Goal: Task Accomplishment & Management: Use online tool/utility

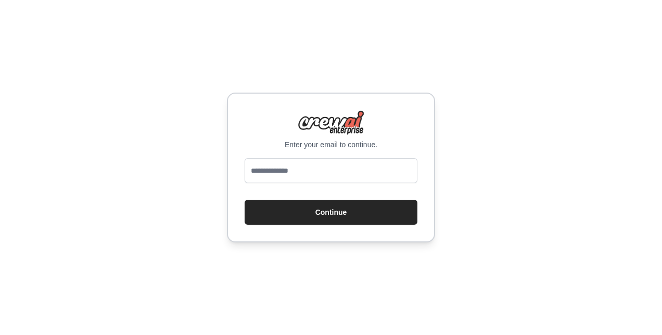
drag, startPoint x: 0, startPoint y: 0, endPoint x: 279, endPoint y: 174, distance: 329.2
click at [279, 174] on input "email" at bounding box center [331, 170] width 173 height 25
type input "**********"
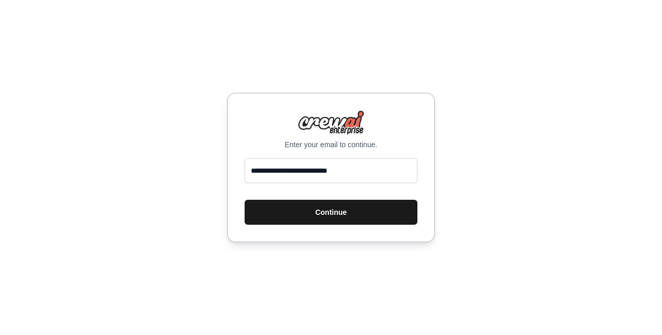
click at [323, 214] on button "Continue" at bounding box center [331, 212] width 173 height 25
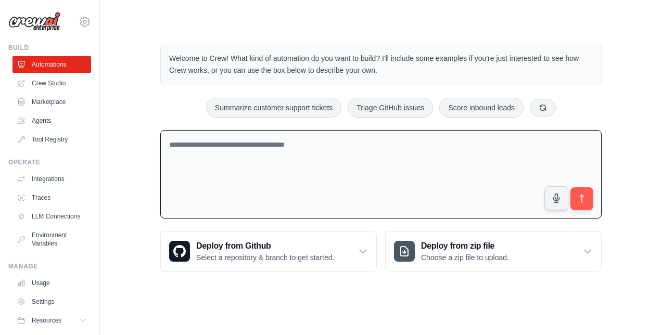
click at [273, 160] on textarea at bounding box center [381, 174] width 442 height 89
click at [256, 164] on textarea at bounding box center [381, 174] width 442 height 89
click at [37, 81] on link "Crew Studio" at bounding box center [53, 83] width 79 height 17
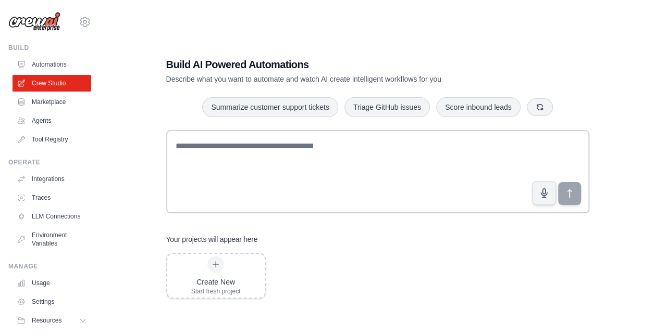
drag, startPoint x: 191, startPoint y: 158, endPoint x: 130, endPoint y: 172, distance: 62.0
click at [130, 172] on div "Build AI Powered Automations Describe what you want to automate and watch AI cr…" at bounding box center [377, 177] width 521 height 335
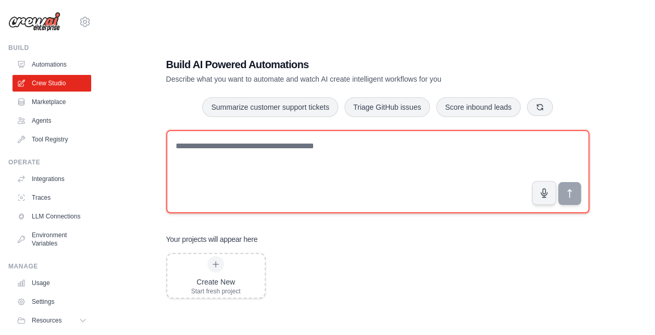
click at [511, 162] on textarea at bounding box center [377, 171] width 423 height 83
type textarea "*"
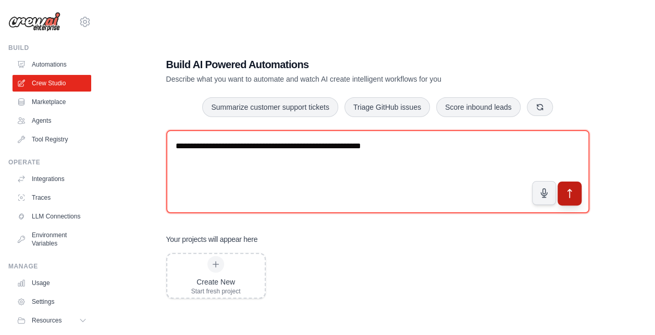
type textarea "**********"
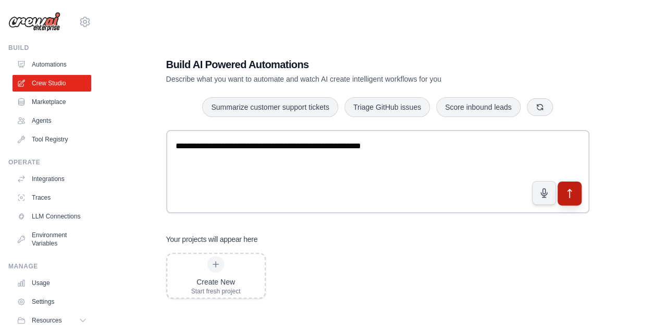
click at [570, 194] on icon "submit" at bounding box center [568, 194] width 11 height 11
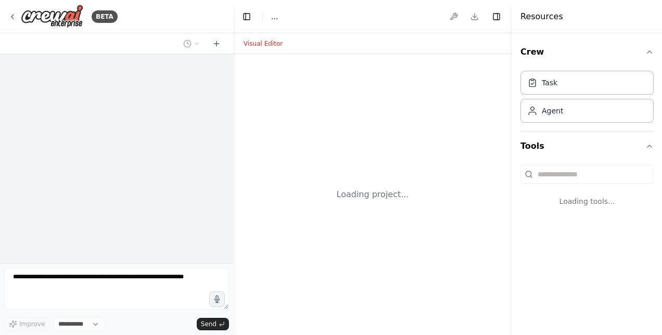
select select "****"
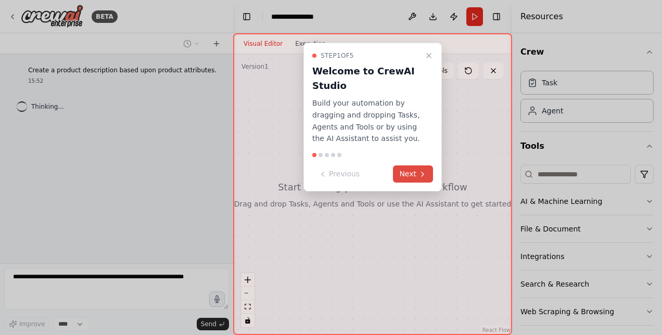
click at [405, 178] on button "Next" at bounding box center [413, 174] width 40 height 17
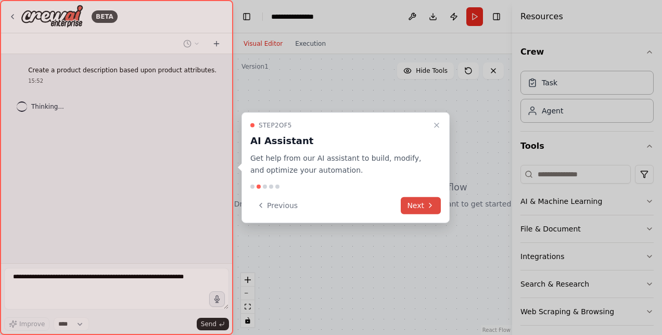
click at [405, 197] on button "Next" at bounding box center [421, 205] width 40 height 17
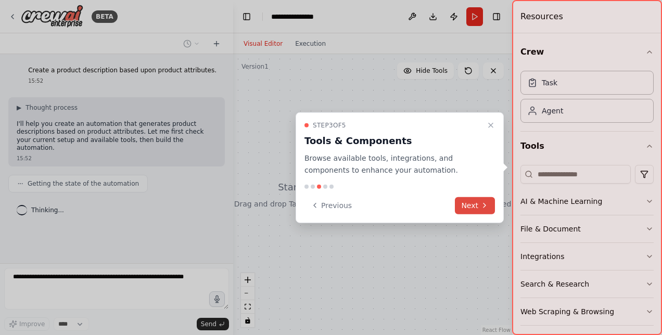
click at [478, 206] on button "Next" at bounding box center [475, 205] width 40 height 17
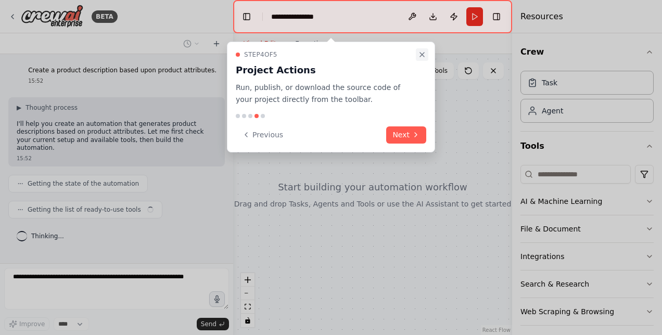
click at [417, 57] on button "Close walkthrough" at bounding box center [422, 54] width 12 height 12
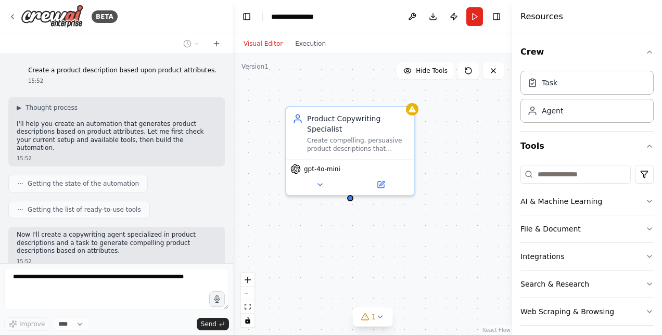
click at [56, 259] on div "Now I'll create a copywriting agent specialized in product descriptions and a t…" at bounding box center [116, 248] width 217 height 43
click at [55, 264] on div "Create a product description based upon product attributes. 15:52 ▶ Thought pro…" at bounding box center [116, 158] width 233 height 209
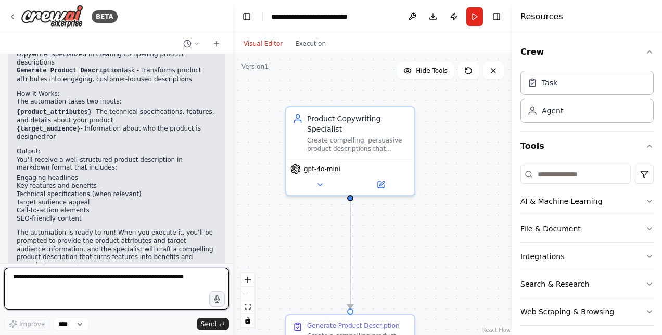
scroll to position [379, 0]
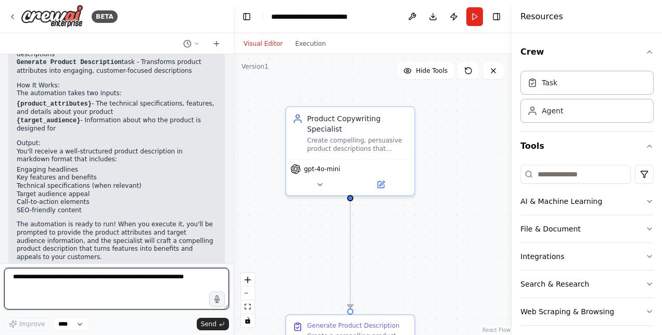
click at [63, 276] on textarea at bounding box center [116, 289] width 225 height 42
type textarea "*"
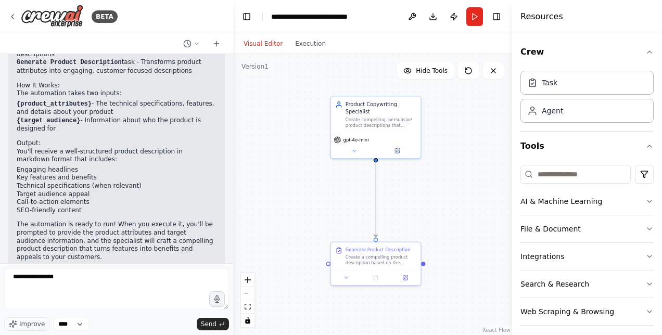
drag, startPoint x: 290, startPoint y: 242, endPoint x: 329, endPoint y: 194, distance: 61.8
click at [329, 194] on div ".deletable-edge-delete-btn { width: 20px; height: 20px; border: 0px solid #ffff…" at bounding box center [372, 194] width 279 height 281
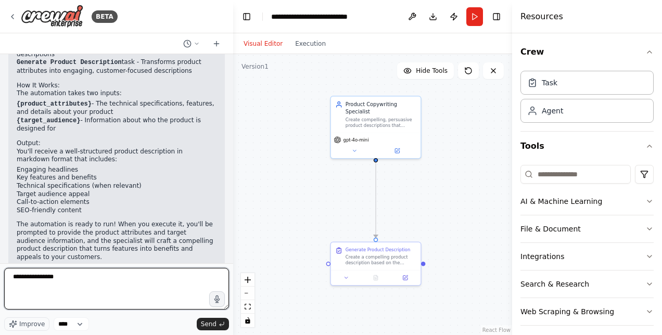
click at [100, 294] on textarea "**********" at bounding box center [116, 289] width 225 height 42
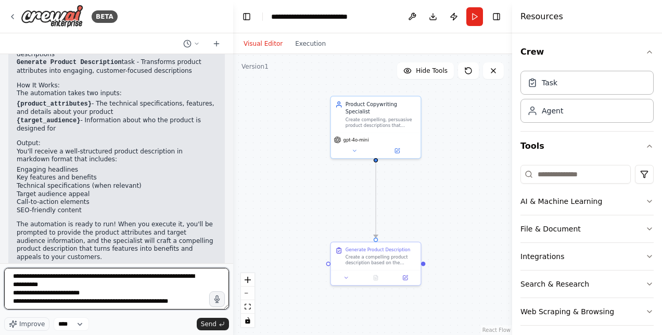
scroll to position [5, 0]
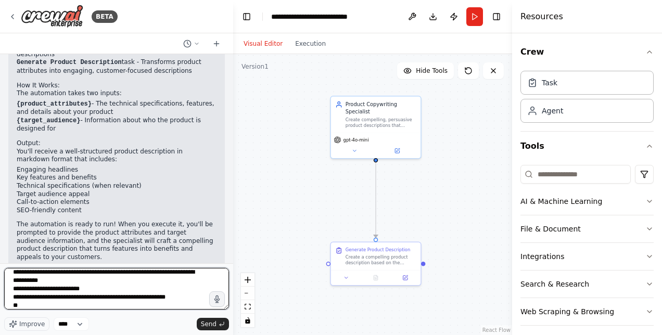
type textarea "**********"
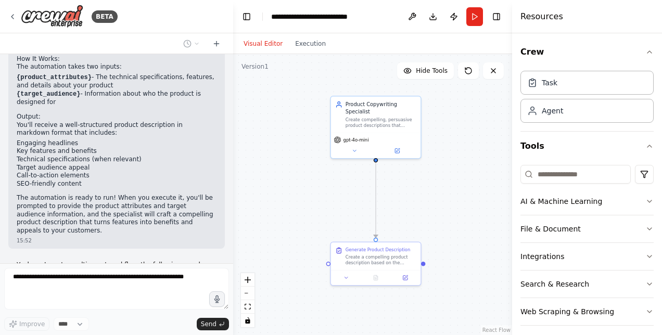
scroll to position [471, 0]
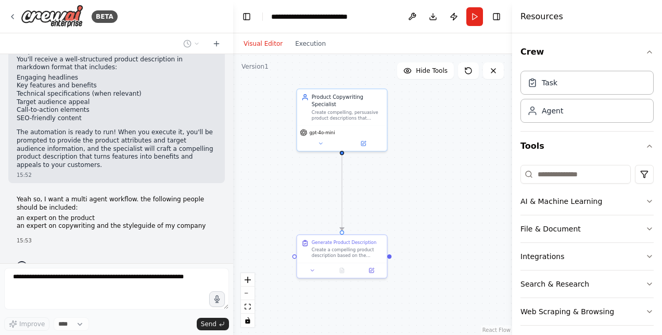
drag, startPoint x: 339, startPoint y: 194, endPoint x: 304, endPoint y: 185, distance: 35.9
click at [304, 185] on div ".deletable-edge-delete-btn { width: 20px; height: 20px; border: 0px solid #ffff…" at bounding box center [372, 194] width 279 height 281
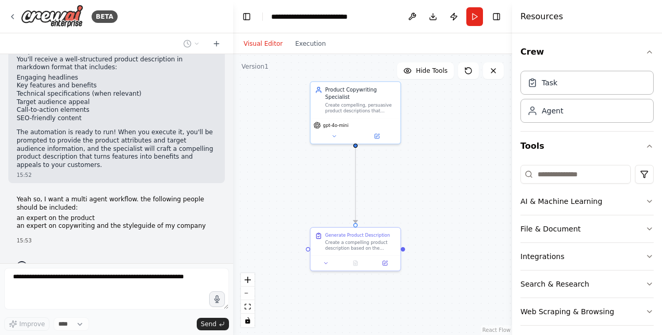
drag, startPoint x: 304, startPoint y: 185, endPoint x: 333, endPoint y: 171, distance: 32.4
click at [333, 171] on div ".deletable-edge-delete-btn { width: 20px; height: 20px; border: 0px solid #ffff…" at bounding box center [372, 194] width 279 height 281
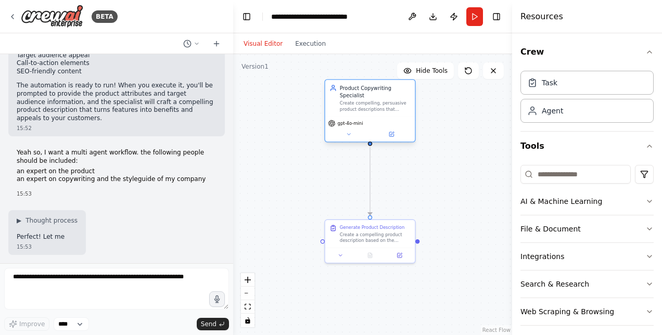
drag, startPoint x: 329, startPoint y: 108, endPoint x: 309, endPoint y: 180, distance: 73.9
click at [324, 142] on div "Product Copywriting Specialist Create compelling, persuasive product descriptio…" at bounding box center [369, 110] width 91 height 63
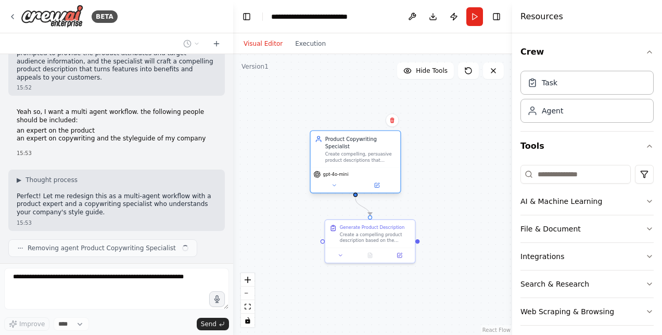
scroll to position [567, 0]
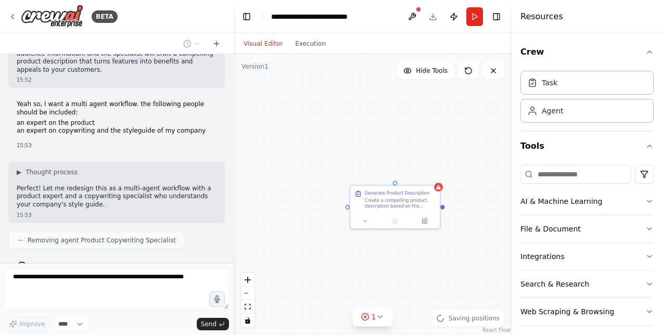
drag, startPoint x: 343, startPoint y: 152, endPoint x: 369, endPoint y: 116, distance: 44.4
click at [369, 116] on div "Generate Product Description Create a compelling product description based on t…" at bounding box center [372, 194] width 279 height 281
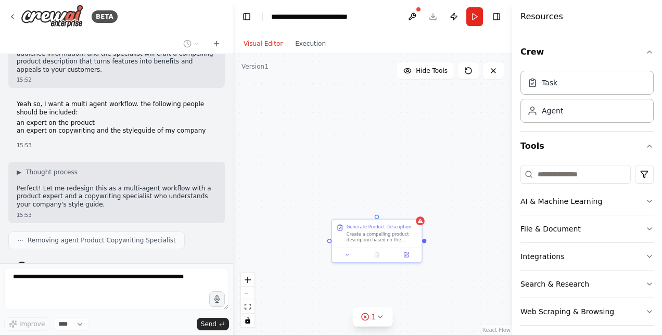
drag, startPoint x: 293, startPoint y: 156, endPoint x: 258, endPoint y: 202, distance: 58.0
click at [258, 202] on div "Generate Product Description Create a compelling product description based on t…" at bounding box center [372, 194] width 279 height 281
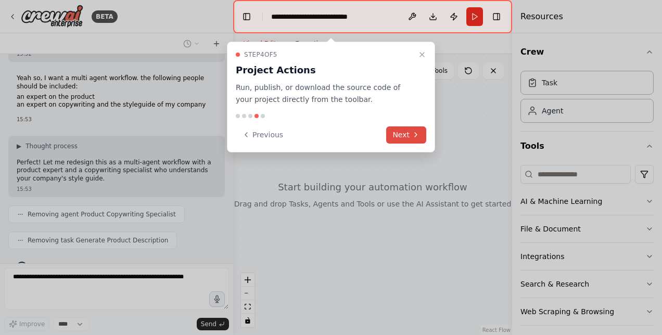
click at [405, 133] on button "Next" at bounding box center [406, 135] width 40 height 17
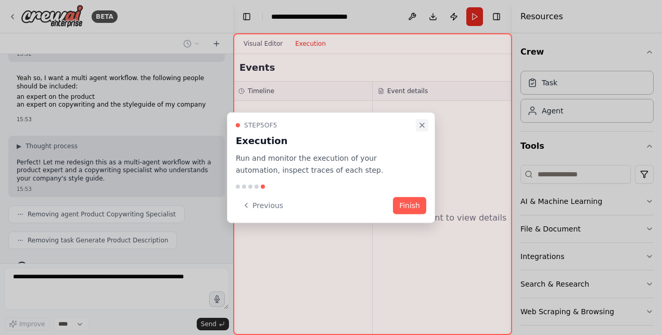
click at [422, 120] on button "Close walkthrough" at bounding box center [422, 125] width 12 height 12
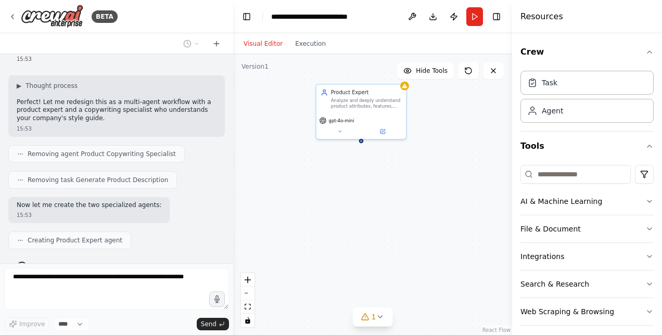
scroll to position [679, 0]
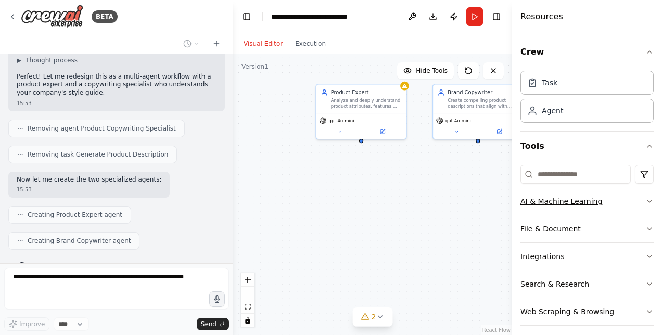
click at [630, 201] on button "AI & Machine Learning" at bounding box center [587, 201] width 133 height 27
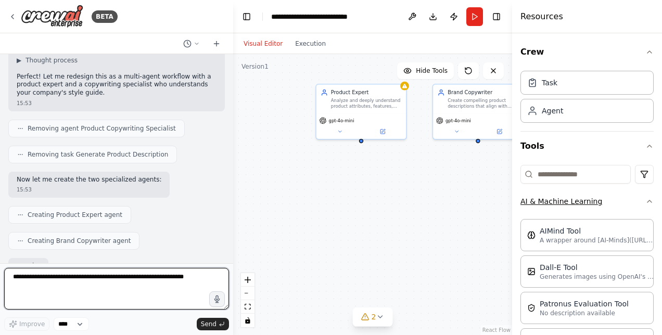
scroll to position [739, 0]
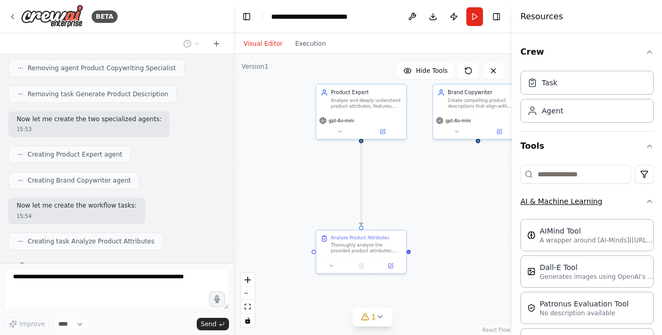
click at [628, 199] on button "AI & Machine Learning" at bounding box center [587, 201] width 133 height 27
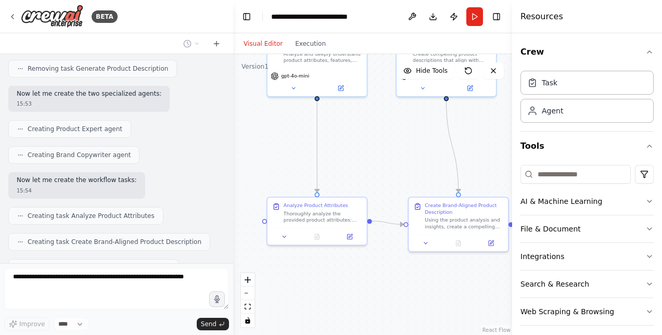
scroll to position [791, 0]
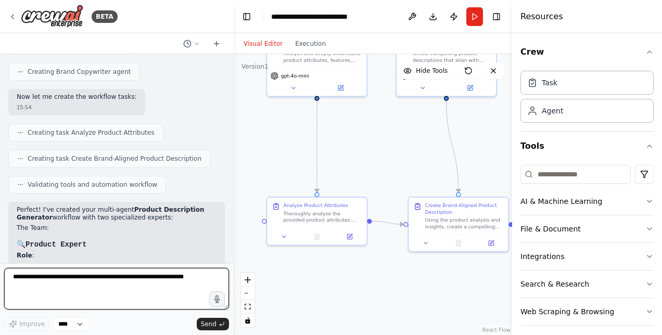
drag, startPoint x: 152, startPoint y: 278, endPoint x: 52, endPoint y: 284, distance: 100.2
click at [52, 284] on textarea at bounding box center [116, 289] width 225 height 42
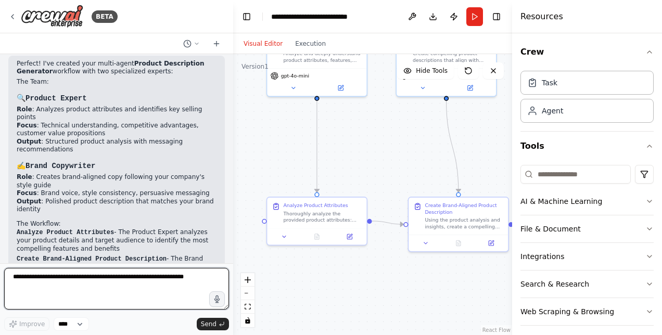
click at [64, 278] on textarea at bounding box center [116, 289] width 225 height 42
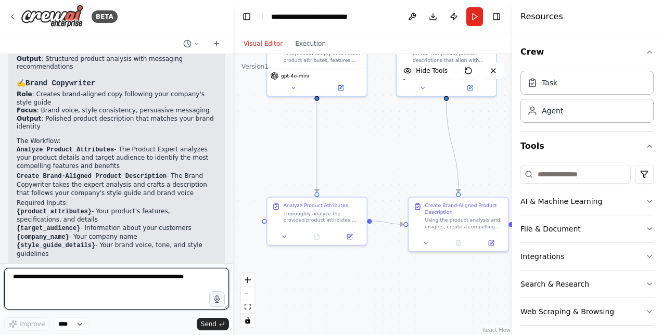
scroll to position [1085, 0]
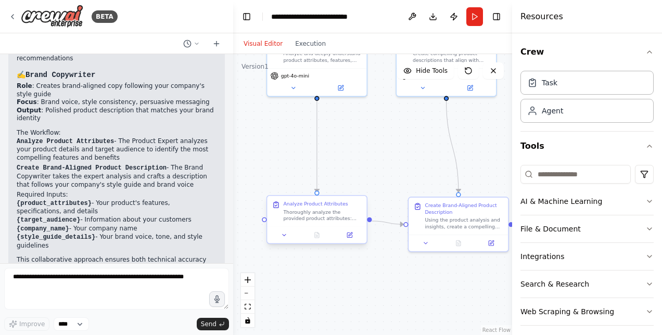
click at [350, 240] on div at bounding box center [316, 235] width 99 height 17
click at [346, 232] on icon at bounding box center [349, 235] width 6 height 6
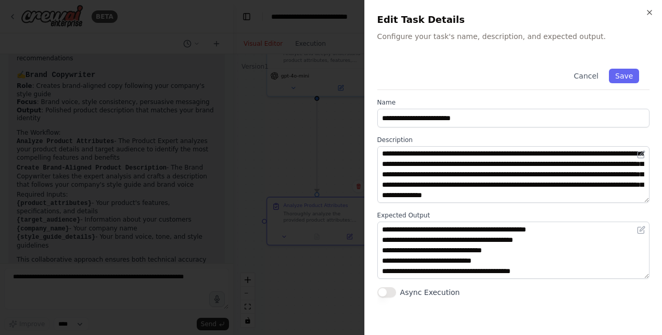
scroll to position [0, 0]
click at [644, 11] on div "**********" at bounding box center [514, 167] width 298 height 335
click at [649, 10] on icon "button" at bounding box center [650, 12] width 8 height 8
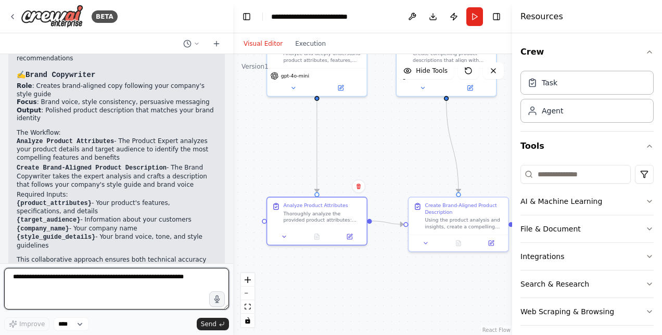
click at [117, 277] on textarea at bounding box center [116, 289] width 225 height 42
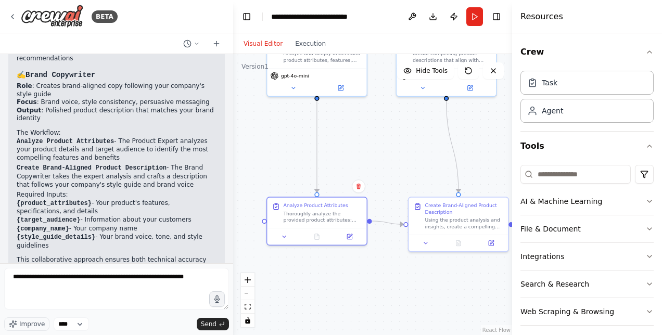
click at [336, 162] on div ".deletable-edge-delete-btn { width: 20px; height: 20px; border: 0px solid #ffff…" at bounding box center [372, 194] width 279 height 281
click at [554, 111] on div "Agent" at bounding box center [552, 110] width 21 height 10
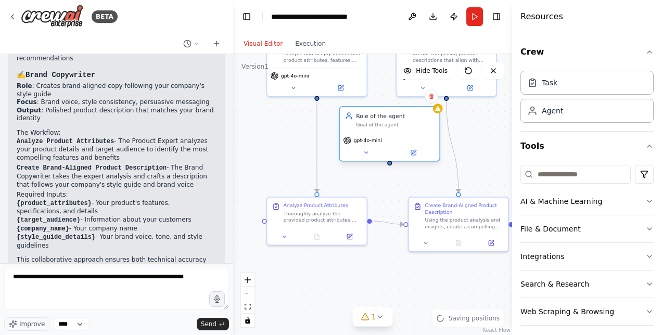
drag, startPoint x: 393, startPoint y: 168, endPoint x: 365, endPoint y: 136, distance: 42.4
click at [365, 133] on div "Role of the agent Goal of the agent" at bounding box center [389, 120] width 99 height 26
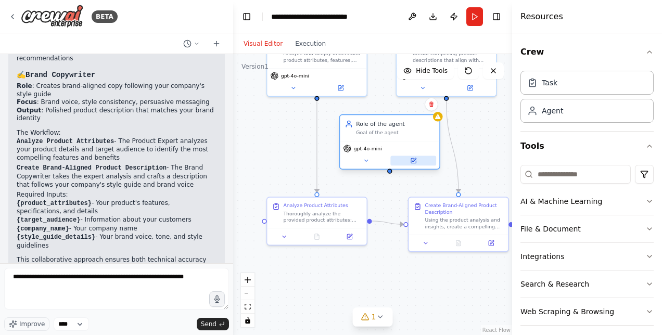
click at [415, 161] on icon at bounding box center [413, 160] width 5 height 5
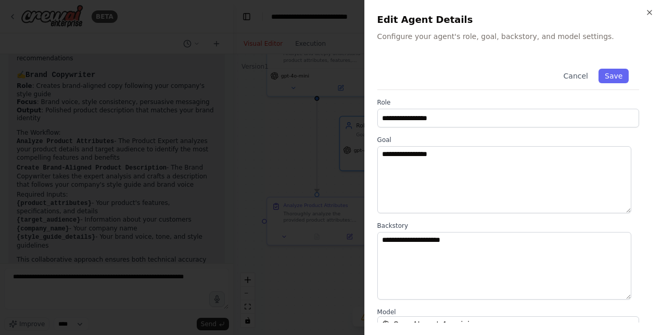
scroll to position [135, 0]
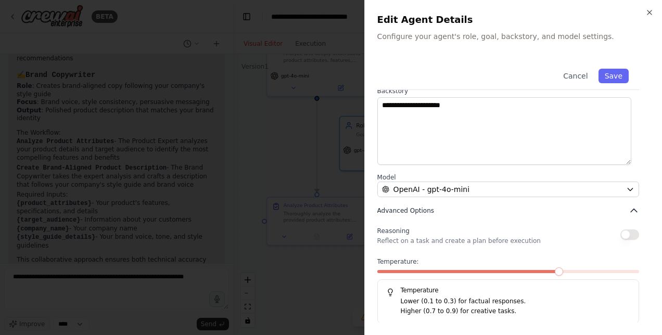
click at [444, 208] on button "Advanced Options" at bounding box center [509, 211] width 262 height 10
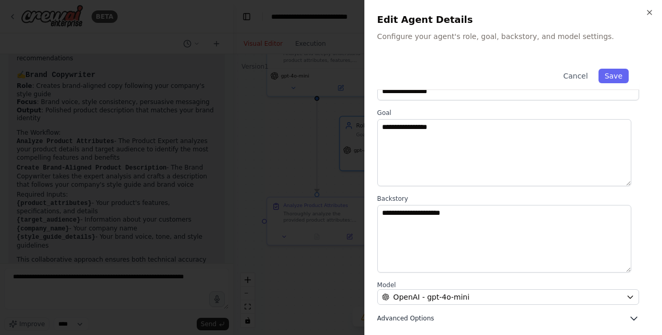
click at [421, 316] on span "Advanced Options" at bounding box center [406, 319] width 57 height 8
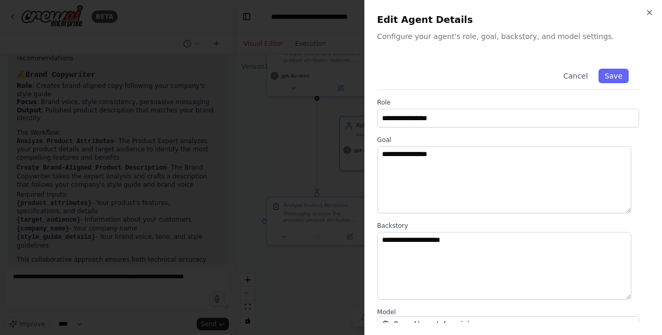
scroll to position [135, 0]
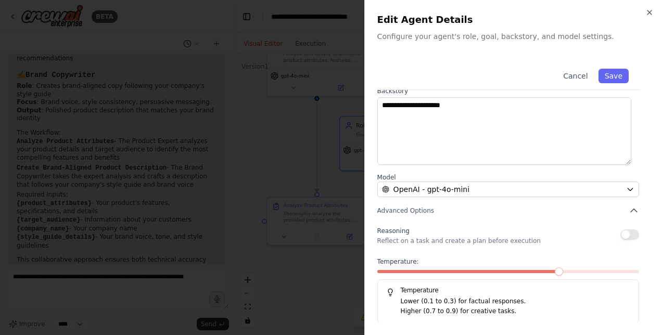
click at [537, 200] on div "**********" at bounding box center [514, 123] width 272 height 400
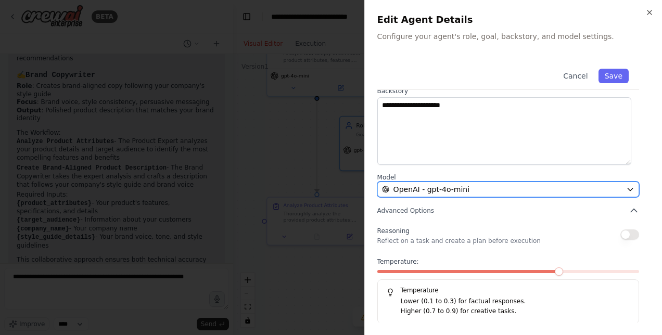
click at [536, 192] on div "OpenAI - gpt-4o-mini" at bounding box center [502, 189] width 240 height 10
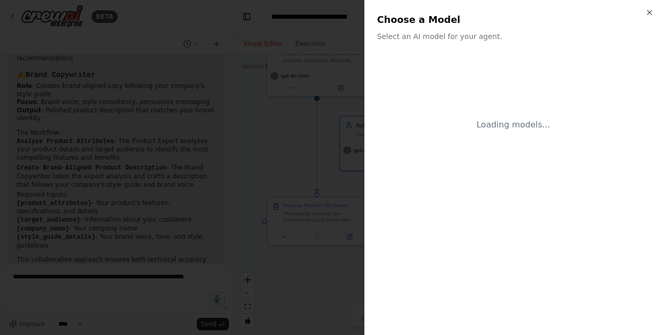
scroll to position [0, 0]
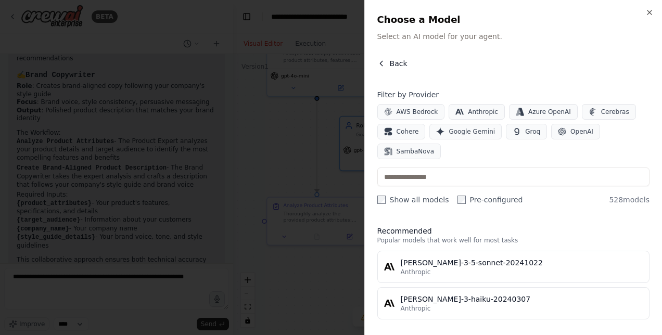
click at [382, 60] on icon "button" at bounding box center [382, 63] width 8 height 8
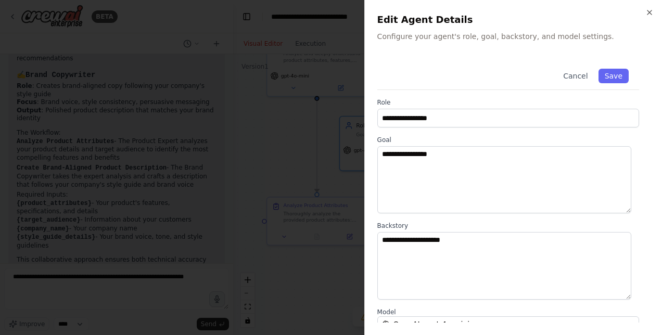
click at [287, 129] on div at bounding box center [331, 167] width 662 height 335
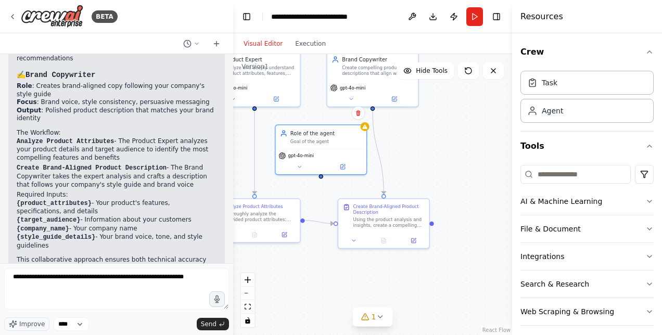
drag, startPoint x: 492, startPoint y: 130, endPoint x: 422, endPoint y: 135, distance: 70.0
click at [422, 135] on div ".deletable-edge-delete-btn { width: 20px; height: 20px; border: 0px solid #ffff…" at bounding box center [372, 194] width 279 height 281
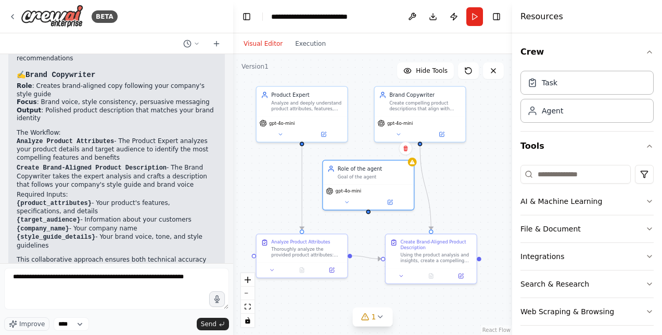
drag, startPoint x: 422, startPoint y: 135, endPoint x: 483, endPoint y: 181, distance: 75.9
click at [483, 181] on div ".deletable-edge-delete-btn { width: 20px; height: 20px; border: 0px solid #ffff…" at bounding box center [372, 194] width 279 height 281
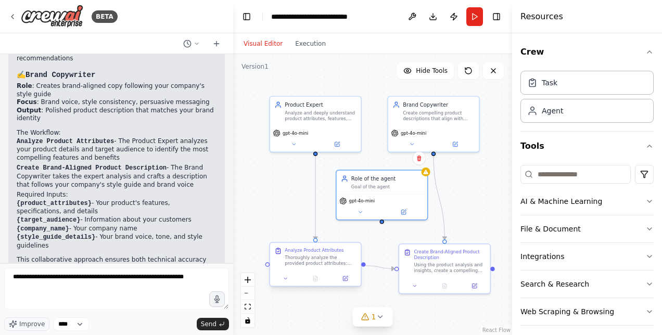
click at [324, 255] on div "Thoroughly analyze the provided product attributes: {product_attributes}. Ident…" at bounding box center [321, 261] width 72 height 12
click at [543, 85] on div "Task" at bounding box center [550, 82] width 16 height 10
click at [546, 82] on div "Task" at bounding box center [550, 82] width 16 height 10
click at [347, 283] on div at bounding box center [315, 278] width 91 height 15
click at [347, 274] on div at bounding box center [315, 278] width 91 height 15
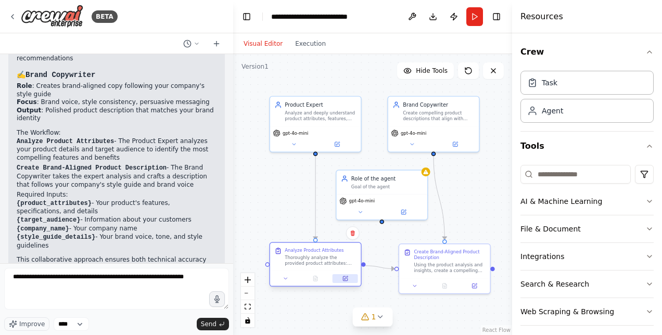
click at [347, 277] on icon at bounding box center [346, 279] width 4 height 4
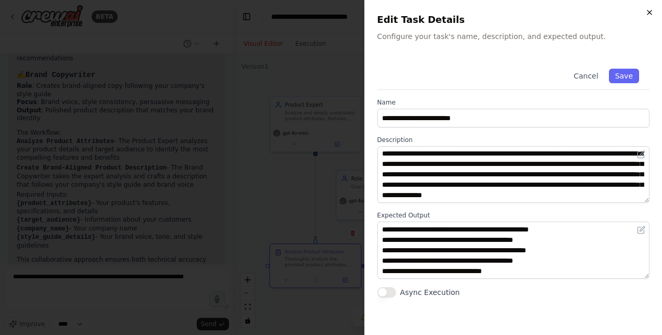
click at [647, 12] on icon "button" at bounding box center [650, 12] width 8 height 8
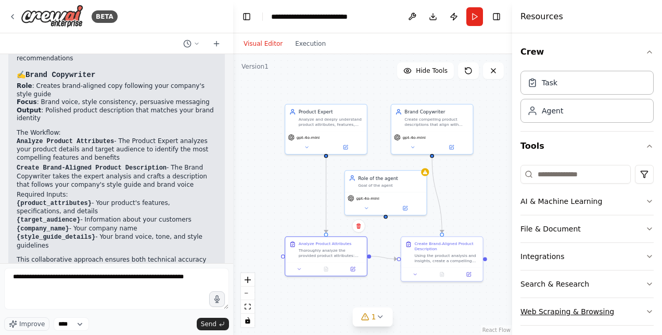
click at [624, 316] on button "Web Scraping & Browsing" at bounding box center [587, 311] width 133 height 27
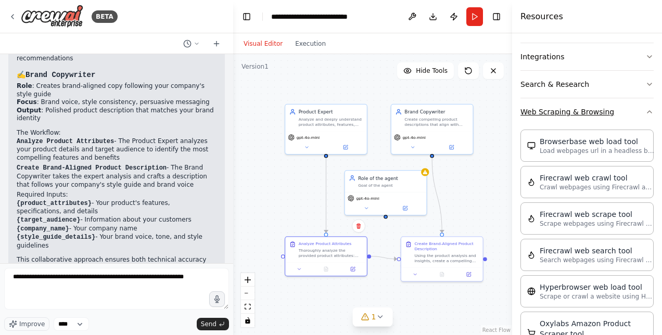
scroll to position [197, 0]
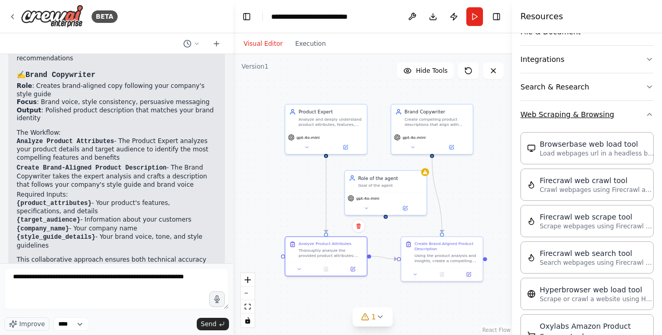
click at [568, 117] on button "Web Scraping & Browsing" at bounding box center [587, 114] width 133 height 27
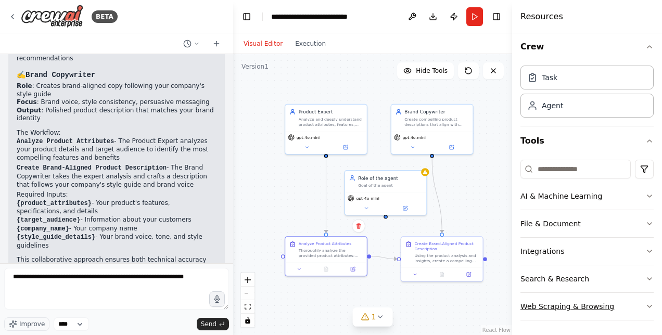
scroll to position [0, 0]
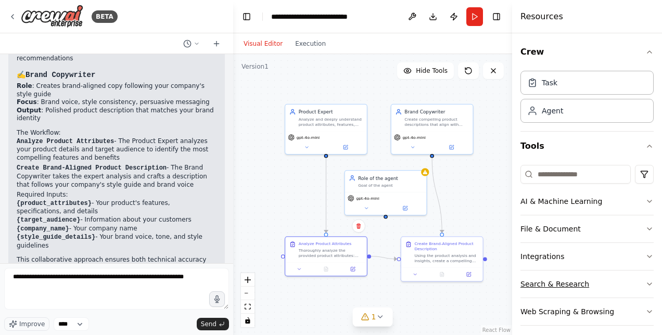
click at [529, 274] on button "Search & Research" at bounding box center [587, 284] width 133 height 27
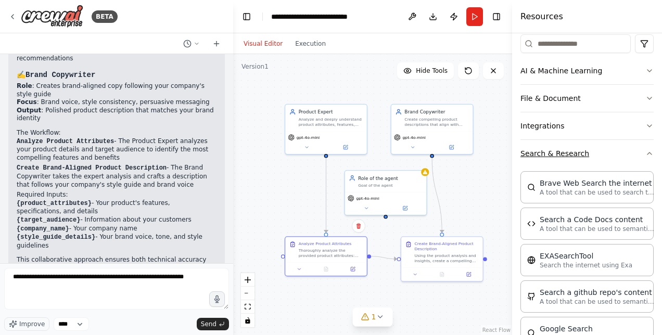
click at [537, 159] on button "Search & Research" at bounding box center [587, 153] width 133 height 27
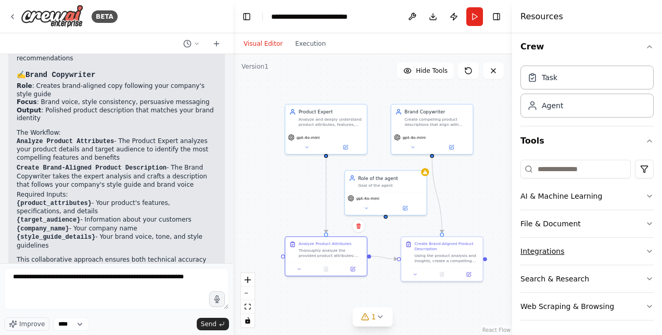
click at [541, 248] on button "Integrations" at bounding box center [587, 251] width 133 height 27
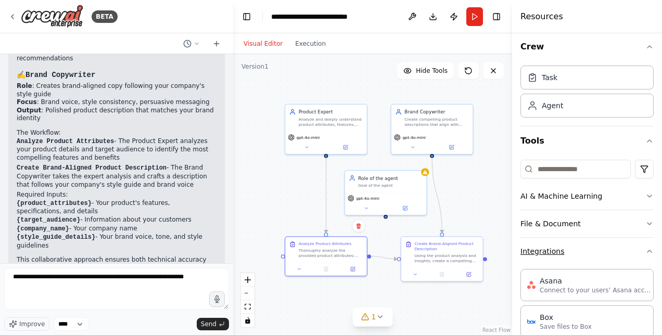
click at [541, 248] on button "Integrations" at bounding box center [587, 251] width 133 height 27
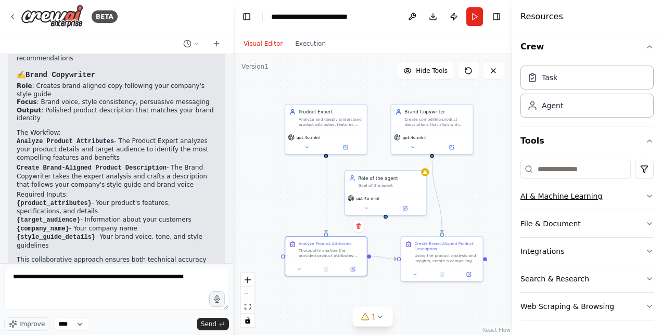
click at [549, 197] on button "AI & Machine Learning" at bounding box center [587, 196] width 133 height 27
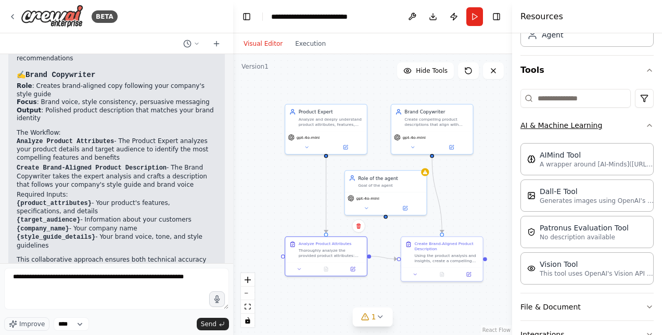
scroll to position [72, 0]
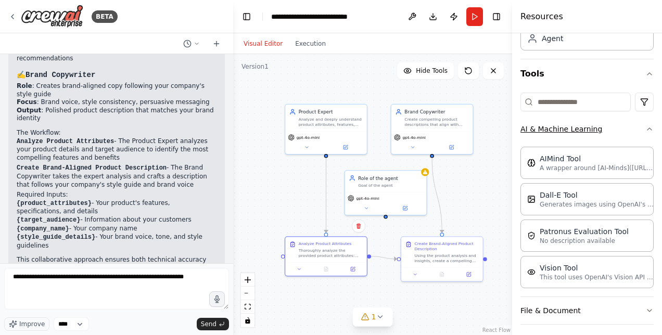
click at [537, 127] on button "AI & Machine Learning" at bounding box center [587, 129] width 133 height 27
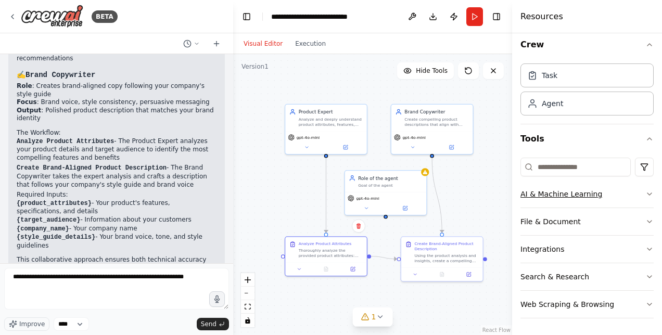
scroll to position [5, 0]
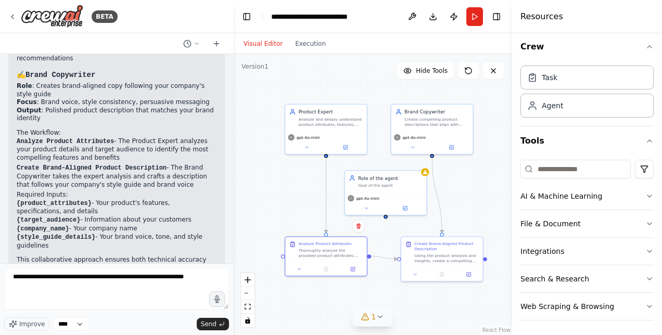
click at [377, 319] on icon at bounding box center [380, 317] width 8 height 8
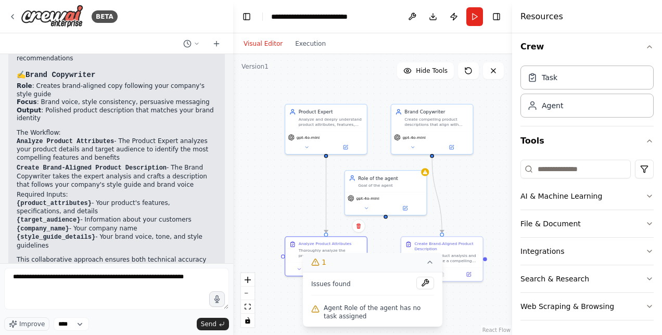
click at [496, 317] on div ".deletable-edge-delete-btn { width: 20px; height: 20px; border: 0px solid #ffff…" at bounding box center [372, 194] width 279 height 281
click at [372, 182] on div "Goal of the agent" at bounding box center [390, 184] width 64 height 5
click at [407, 210] on button at bounding box center [404, 207] width 37 height 8
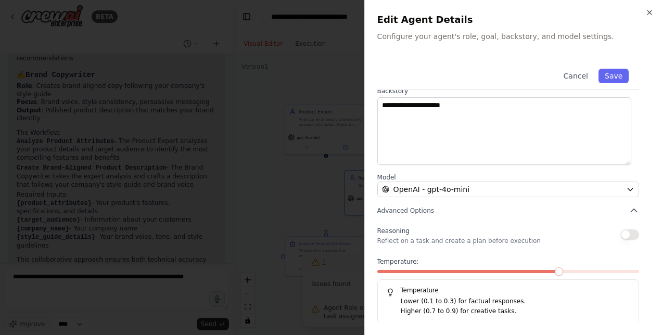
scroll to position [0, 0]
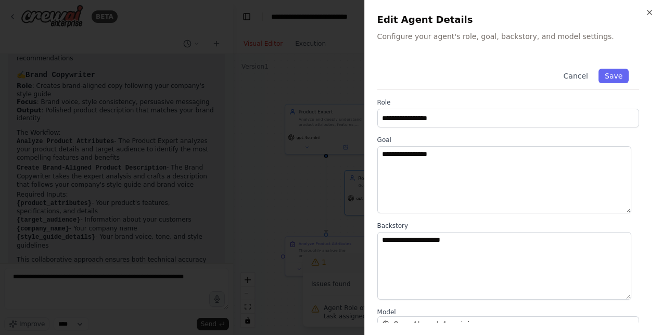
click at [258, 236] on div at bounding box center [331, 167] width 662 height 335
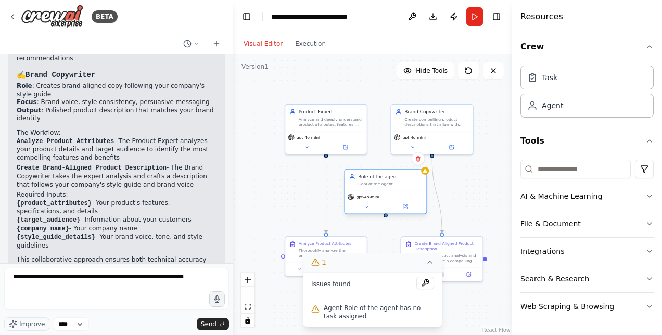
click at [384, 195] on div "gpt-4o-mini" at bounding box center [386, 197] width 76 height 7
click at [381, 195] on div "gpt-4o-mini" at bounding box center [386, 197] width 76 height 7
click at [368, 210] on button at bounding box center [366, 207] width 37 height 8
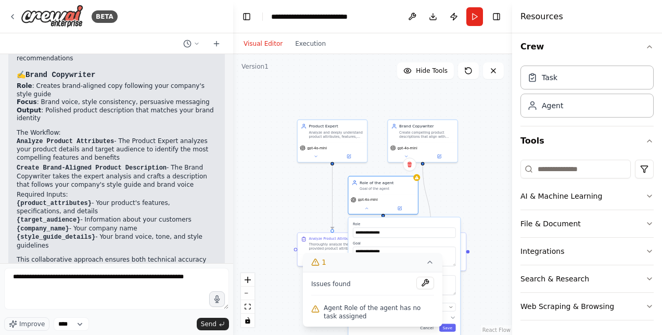
click at [431, 264] on icon at bounding box center [430, 262] width 4 height 2
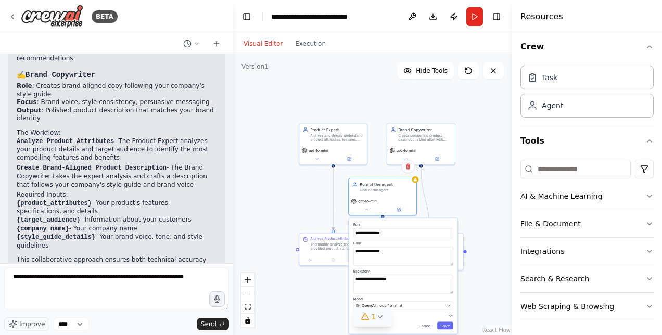
click at [316, 176] on div ".deletable-edge-delete-btn { width: 20px; height: 20px; border: 0px solid #ffff…" at bounding box center [372, 194] width 279 height 281
click at [322, 197] on div ".deletable-edge-delete-btn { width: 20px; height: 20px; border: 0px solid #ffff…" at bounding box center [372, 194] width 279 height 281
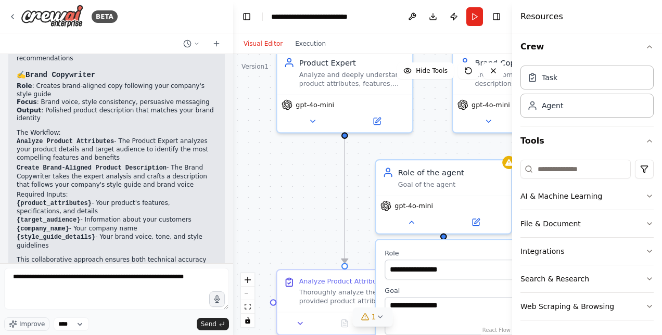
click at [320, 198] on div ".deletable-edge-delete-btn { width: 20px; height: 20px; border: 0px solid #ffff…" at bounding box center [372, 194] width 279 height 281
click at [450, 197] on div "gpt-4o-mini" at bounding box center [443, 212] width 135 height 38
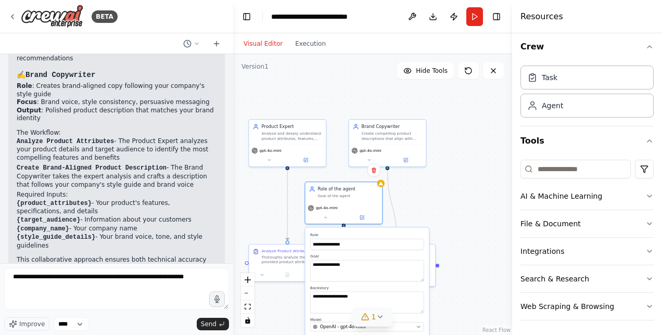
drag, startPoint x: 364, startPoint y: 198, endPoint x: 261, endPoint y: 204, distance: 102.8
click at [261, 204] on div ".deletable-edge-delete-btn { width: 20px; height: 20px; border: 0px solid #ffff…" at bounding box center [372, 194] width 279 height 281
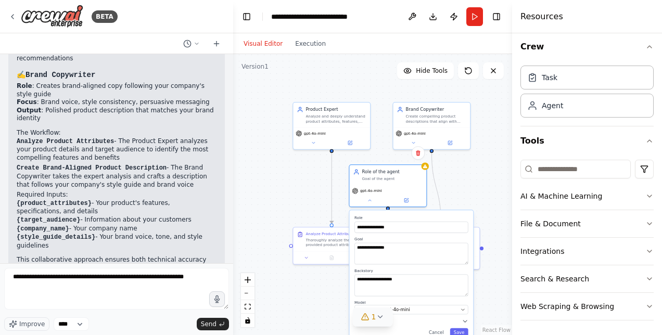
drag, startPoint x: 267, startPoint y: 203, endPoint x: 312, endPoint y: 185, distance: 49.1
click at [312, 185] on div ".deletable-edge-delete-btn { width: 20px; height: 20px; border: 0px solid #ffff…" at bounding box center [372, 194] width 279 height 281
drag, startPoint x: 389, startPoint y: 182, endPoint x: 358, endPoint y: 175, distance: 31.6
click at [358, 175] on div "Role of the agent Goal of the agent" at bounding box center [389, 173] width 69 height 12
click at [367, 175] on div "Goal of the agent" at bounding box center [394, 176] width 60 height 5
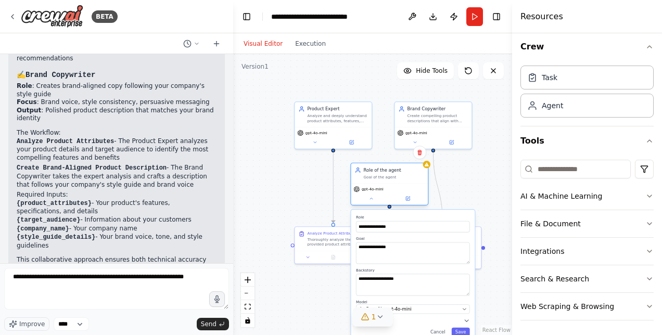
drag, startPoint x: 407, startPoint y: 177, endPoint x: 371, endPoint y: 171, distance: 37.0
click at [371, 171] on div "Role of the agent" at bounding box center [394, 170] width 60 height 6
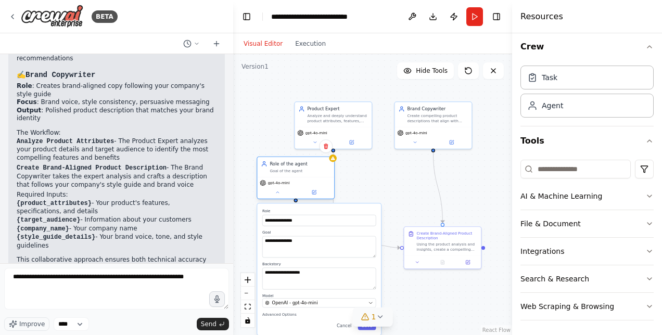
drag, startPoint x: 371, startPoint y: 171, endPoint x: 276, endPoint y: 168, distance: 94.8
click at [276, 167] on div "Role of the agent" at bounding box center [300, 164] width 60 height 6
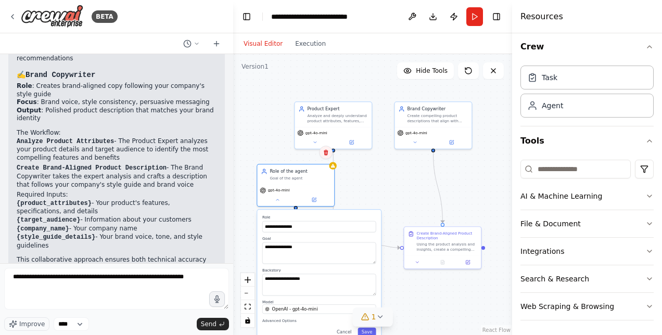
click at [329, 155] on icon at bounding box center [326, 152] width 6 height 6
click at [308, 154] on button "Confirm" at bounding box center [296, 152] width 37 height 12
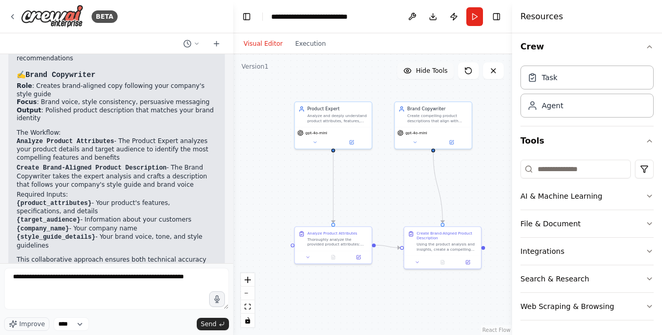
click at [440, 71] on span "Hide Tools" at bounding box center [432, 71] width 32 height 8
click at [440, 71] on span "Show Tools" at bounding box center [431, 71] width 34 height 8
drag, startPoint x: 367, startPoint y: 178, endPoint x: 333, endPoint y: 171, distance: 34.0
click at [333, 171] on div ".deletable-edge-delete-btn { width: 20px; height: 20px; border: 0px solid #ffff…" at bounding box center [372, 194] width 279 height 281
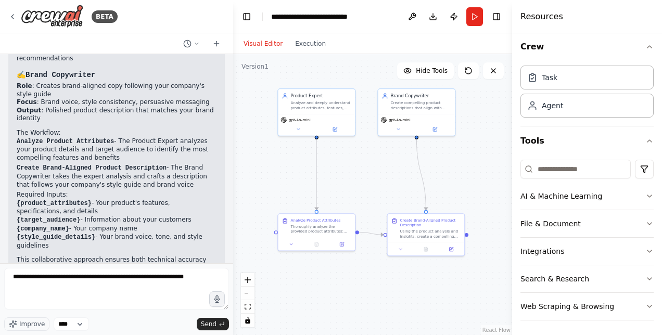
drag, startPoint x: 343, startPoint y: 172, endPoint x: 362, endPoint y: 164, distance: 21.3
click at [362, 164] on div ".deletable-edge-delete-btn { width: 20px; height: 20px; border: 0px solid #ffff…" at bounding box center [372, 194] width 279 height 281
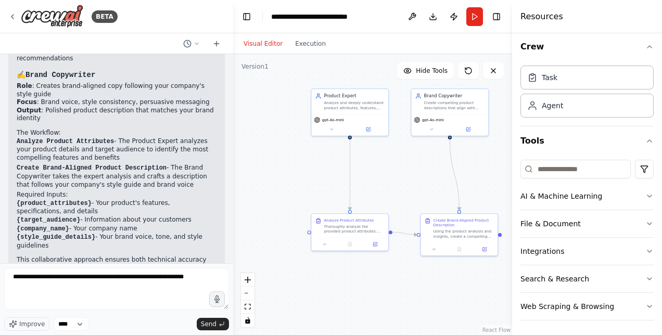
drag, startPoint x: 362, startPoint y: 164, endPoint x: 393, endPoint y: 166, distance: 30.2
click at [393, 166] on div ".deletable-edge-delete-btn { width: 20px; height: 20px; border: 0px solid #ffff…" at bounding box center [372, 194] width 279 height 281
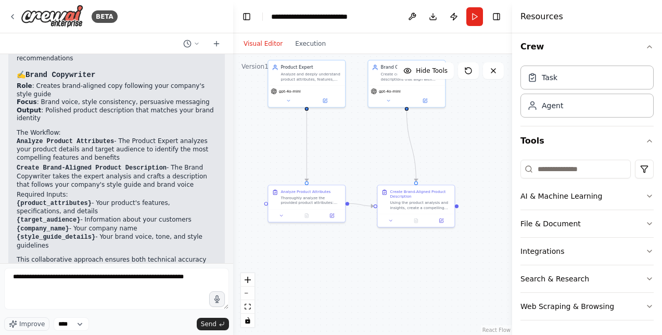
drag, startPoint x: 423, startPoint y: 166, endPoint x: 380, endPoint y: 137, distance: 51.9
click at [380, 137] on div ".deletable-edge-delete-btn { width: 20px; height: 20px; border: 0px solid #ffff…" at bounding box center [372, 194] width 279 height 281
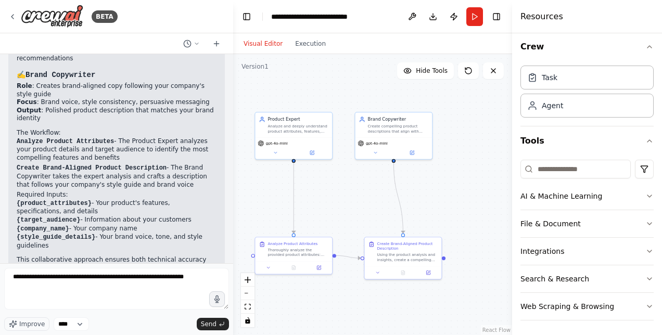
drag, startPoint x: 380, startPoint y: 137, endPoint x: 366, endPoint y: 192, distance: 55.8
click at [366, 192] on div ".deletable-edge-delete-btn { width: 20px; height: 20px; border: 0px solid #ffff…" at bounding box center [372, 194] width 279 height 281
drag, startPoint x: 302, startPoint y: 102, endPoint x: 314, endPoint y: 101, distance: 11.5
click at [314, 101] on div ".deletable-edge-delete-btn { width: 20px; height: 20px; border: 0px solid #ffff…" at bounding box center [372, 194] width 279 height 281
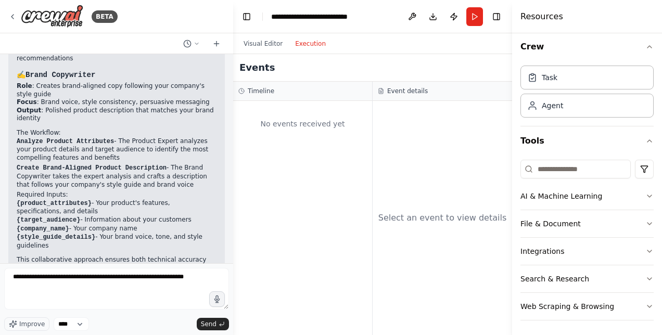
click at [298, 37] on button "Execution" at bounding box center [310, 43] width 43 height 12
click at [248, 42] on button "Visual Editor" at bounding box center [263, 43] width 52 height 12
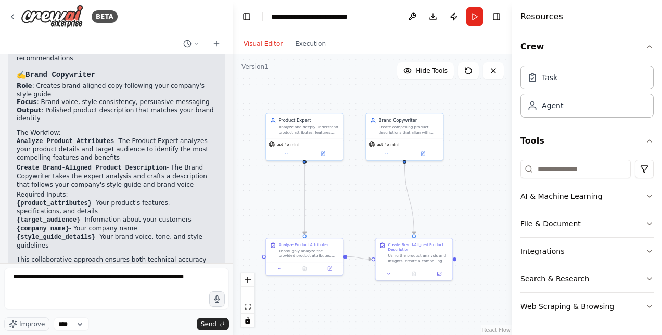
click at [646, 44] on icon "button" at bounding box center [650, 47] width 8 height 8
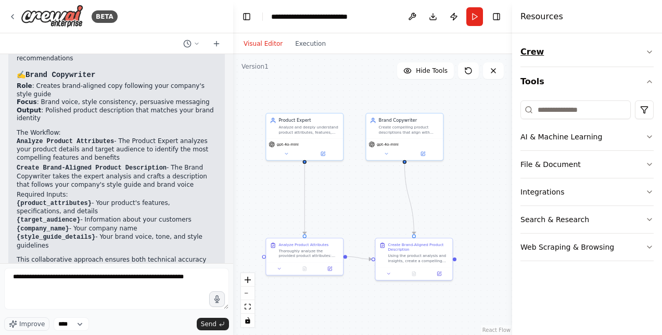
click at [642, 44] on button "Crew" at bounding box center [587, 51] width 133 height 29
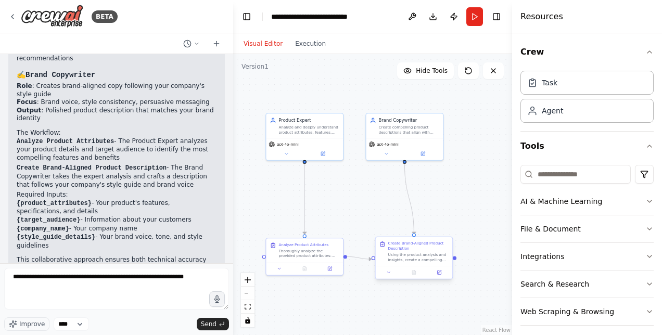
click at [423, 255] on div "Using the product analysis and insights, create a compelling product descriptio…" at bounding box center [419, 258] width 60 height 10
click at [442, 272] on button at bounding box center [439, 272] width 21 height 7
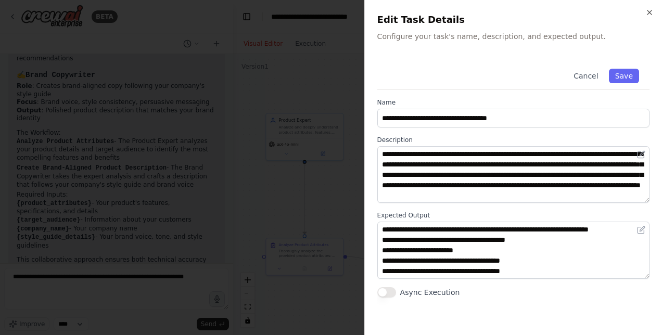
click at [651, 2] on div "**********" at bounding box center [514, 167] width 298 height 335
click at [651, 12] on icon "button" at bounding box center [650, 12] width 8 height 8
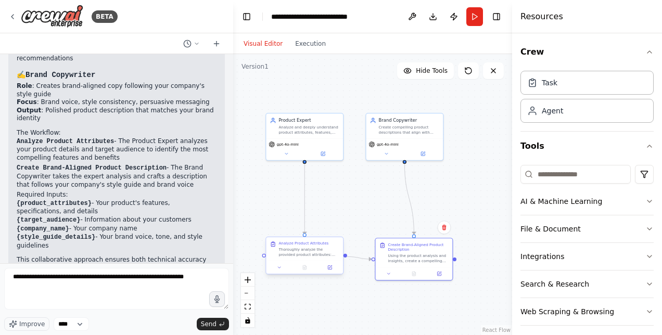
click at [315, 255] on div "Thoroughly analyze the provided product attributes: {product_attributes}. Ident…" at bounding box center [309, 252] width 60 height 10
click at [333, 269] on button at bounding box center [329, 267] width 21 height 7
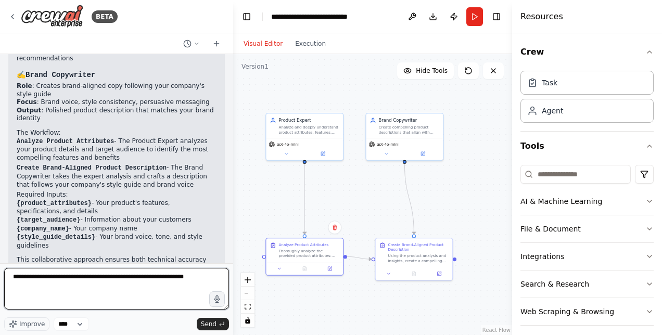
click at [104, 292] on textarea "**********" at bounding box center [116, 289] width 225 height 42
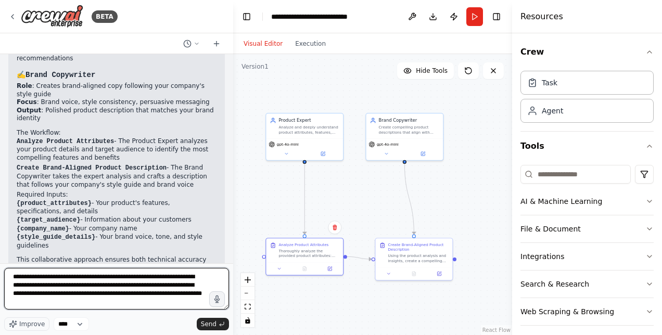
type textarea "**********"
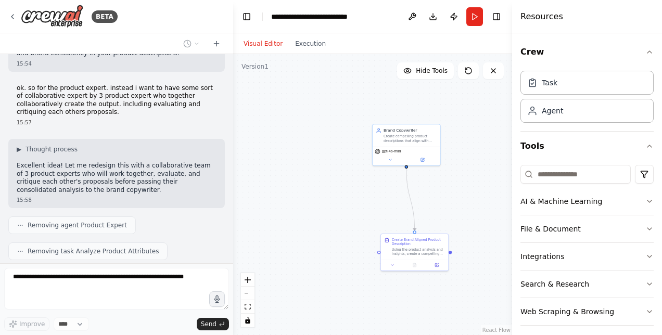
scroll to position [1361, 0]
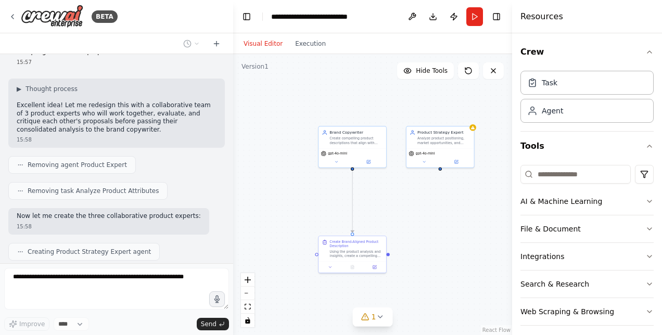
drag, startPoint x: 357, startPoint y: 214, endPoint x: 391, endPoint y: 216, distance: 33.9
click at [391, 216] on div ".deletable-edge-delete-btn { width: 20px; height: 20px; border: 0px solid #ffff…" at bounding box center [372, 194] width 279 height 281
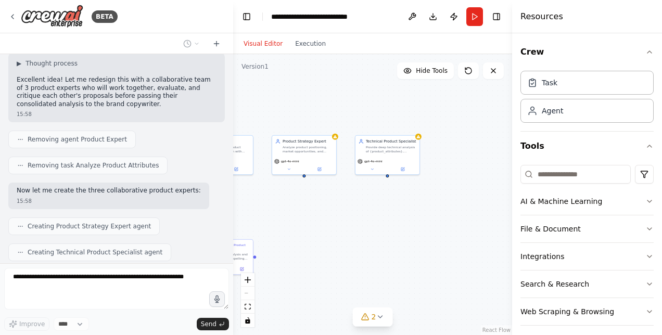
scroll to position [1412, 0]
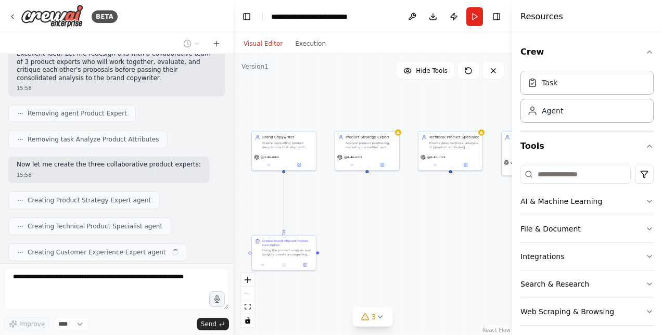
drag, startPoint x: 352, startPoint y: 221, endPoint x: 384, endPoint y: 212, distance: 33.3
click at [384, 212] on div ".deletable-edge-delete-btn { width: 20px; height: 20px; border: 0px solid #ffff…" at bounding box center [372, 194] width 279 height 281
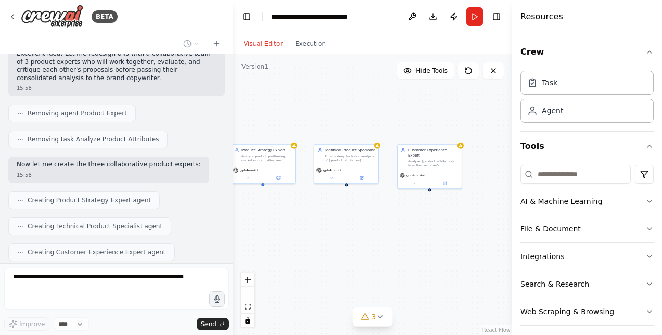
drag, startPoint x: 381, startPoint y: 211, endPoint x: 275, endPoint y: 223, distance: 106.9
click at [275, 223] on div ".deletable-edge-delete-btn { width: 20px; height: 20px; border: 0px solid #ffff…" at bounding box center [372, 194] width 279 height 281
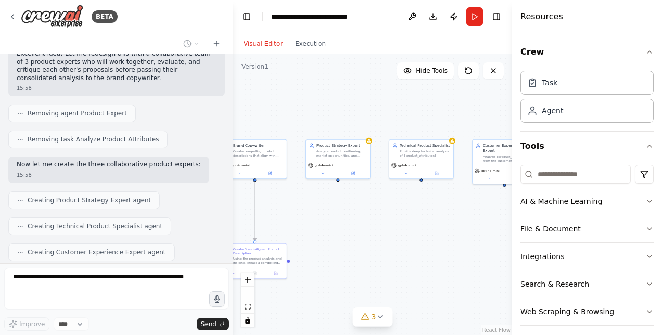
drag, startPoint x: 286, startPoint y: 223, endPoint x: 367, endPoint y: 220, distance: 80.8
click at [367, 220] on div ".deletable-edge-delete-btn { width: 20px; height: 20px; border: 0px solid #ffff…" at bounding box center [372, 194] width 279 height 281
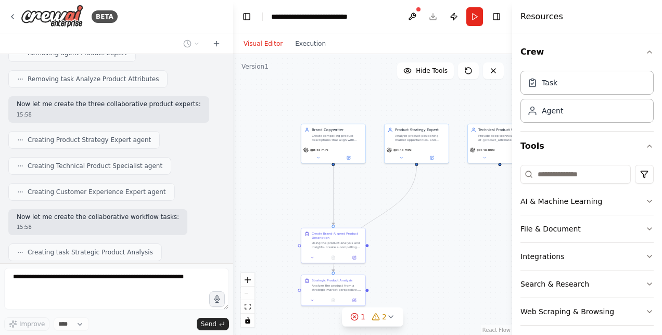
drag, startPoint x: 402, startPoint y: 222, endPoint x: 477, endPoint y: 206, distance: 77.2
click at [477, 206] on div ".deletable-edge-delete-btn { width: 20px; height: 20px; border: 0px solid #ffff…" at bounding box center [372, 194] width 279 height 281
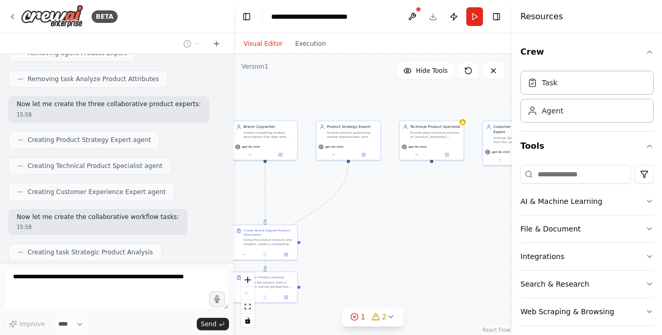
drag, startPoint x: 477, startPoint y: 206, endPoint x: 407, endPoint y: 203, distance: 70.4
click at [407, 203] on div ".deletable-edge-delete-btn { width: 20px; height: 20px; border: 0px solid #ffff…" at bounding box center [372, 194] width 279 height 281
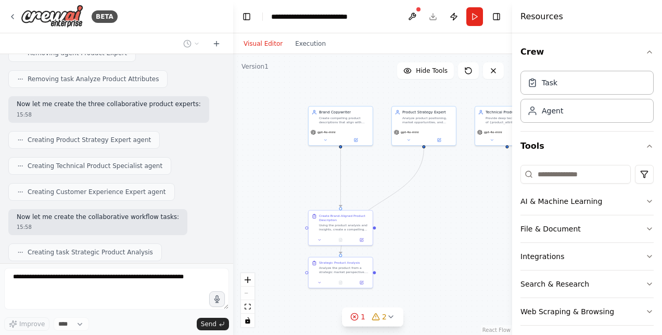
drag, startPoint x: 392, startPoint y: 205, endPoint x: 479, endPoint y: 189, distance: 89.1
click at [479, 189] on div ".deletable-edge-delete-btn { width: 20px; height: 20px; border: 0px solid #ffff…" at bounding box center [372, 194] width 279 height 281
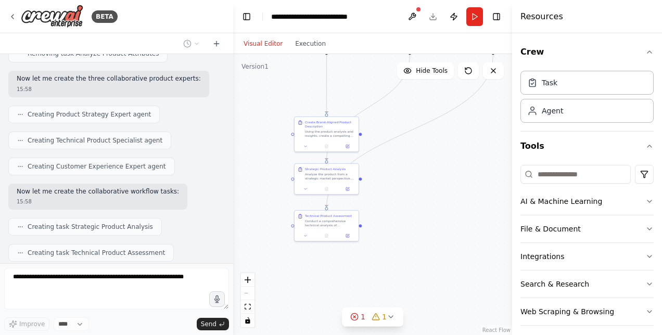
drag, startPoint x: 442, startPoint y: 258, endPoint x: 418, endPoint y: 166, distance: 94.9
click at [418, 166] on div ".deletable-edge-delete-btn { width: 20px; height: 20px; border: 0px solid #ffff…" at bounding box center [372, 194] width 279 height 281
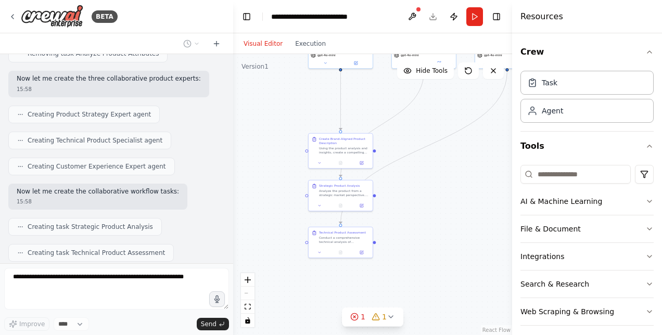
drag, startPoint x: 418, startPoint y: 166, endPoint x: 442, endPoint y: 188, distance: 32.8
click at [442, 188] on div ".deletable-edge-delete-btn { width: 20px; height: 20px; border: 0px solid #ffff…" at bounding box center [372, 194] width 279 height 281
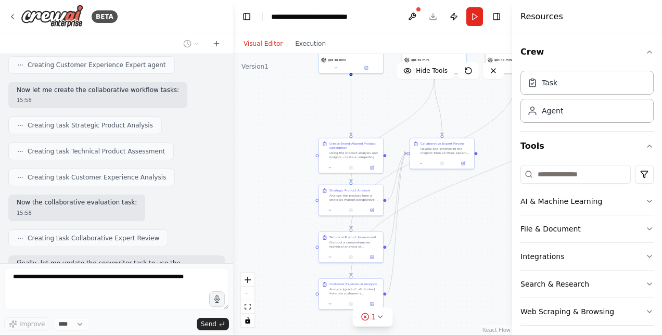
scroll to position [1661, 0]
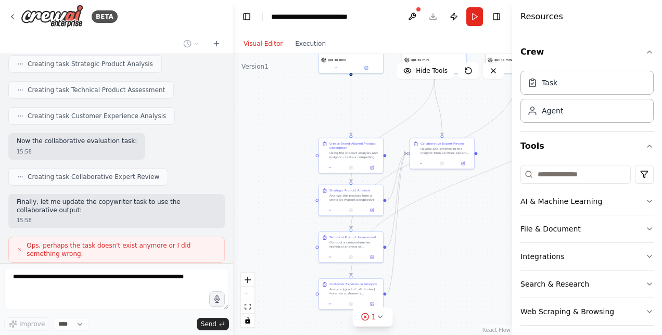
drag, startPoint x: 535, startPoint y: 203, endPoint x: 484, endPoint y: 237, distance: 61.5
click at [484, 237] on div "BETA Create a product description based upon product attributes. 15:52 ▶ Though…" at bounding box center [331, 167] width 662 height 335
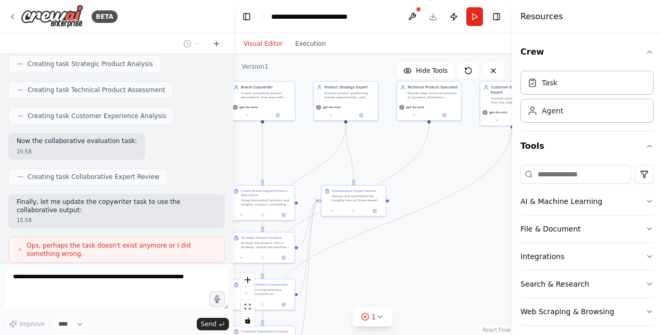
drag, startPoint x: 474, startPoint y: 242, endPoint x: 395, endPoint y: 283, distance: 89.2
click at [395, 283] on div ".deletable-edge-delete-btn { width: 20px; height: 20px; border: 0px solid #ffff…" at bounding box center [372, 194] width 279 height 281
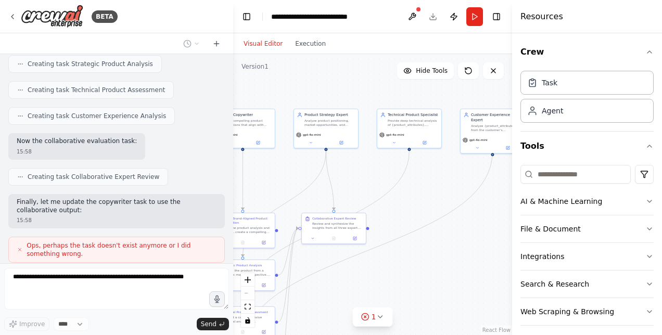
drag, startPoint x: 405, startPoint y: 266, endPoint x: 384, endPoint y: 295, distance: 35.8
click at [384, 295] on div ".deletable-edge-delete-btn { width: 20px; height: 20px; border: 0px solid #ffff…" at bounding box center [372, 194] width 279 height 281
click at [447, 240] on div ".deletable-edge-delete-btn { width: 20px; height: 20px; border: 0px solid #ffff…" at bounding box center [372, 194] width 279 height 281
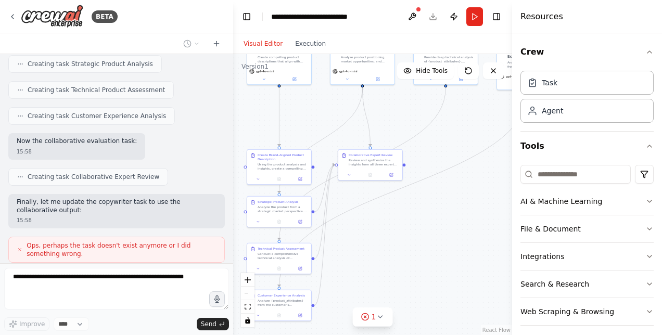
drag, startPoint x: 447, startPoint y: 240, endPoint x: 482, endPoint y: 176, distance: 73.2
click at [482, 176] on div ".deletable-edge-delete-btn { width: 20px; height: 20px; border: 0px solid #ffff…" at bounding box center [372, 194] width 279 height 281
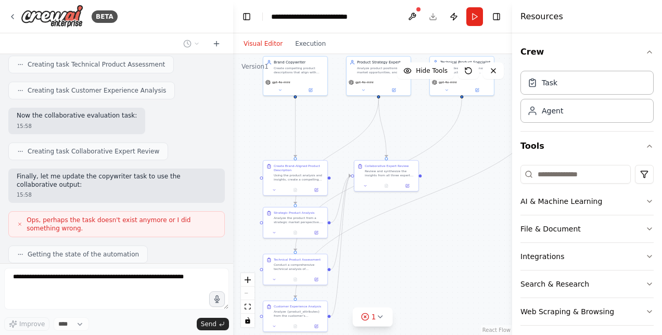
drag, startPoint x: 383, startPoint y: 282, endPoint x: 397, endPoint y: 295, distance: 19.2
click at [397, 295] on div ".deletable-edge-delete-btn { width: 20px; height: 20px; border: 0px solid #ffff…" at bounding box center [372, 194] width 279 height 281
drag, startPoint x: 399, startPoint y: 171, endPoint x: 430, endPoint y: 252, distance: 86.4
click at [430, 247] on div "Collaborative Expert Review Review and synthesize the insights from all three e…" at bounding box center [415, 238] width 64 height 20
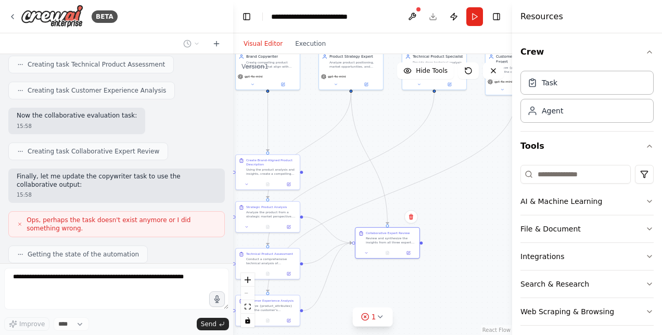
drag, startPoint x: 449, startPoint y: 175, endPoint x: 411, endPoint y: 160, distance: 40.4
click at [411, 160] on div ".deletable-edge-delete-btn { width: 20px; height: 20px; border: 0px solid #ffff…" at bounding box center [372, 194] width 279 height 281
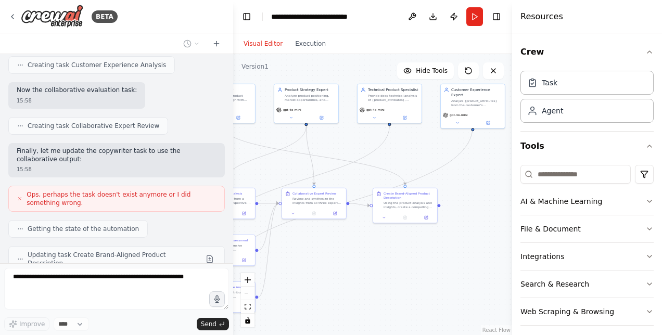
drag, startPoint x: 423, startPoint y: 241, endPoint x: 383, endPoint y: 287, distance: 61.3
click at [383, 287] on div ".deletable-edge-delete-btn { width: 20px; height: 20px; border: 0px solid #ffff…" at bounding box center [372, 194] width 279 height 281
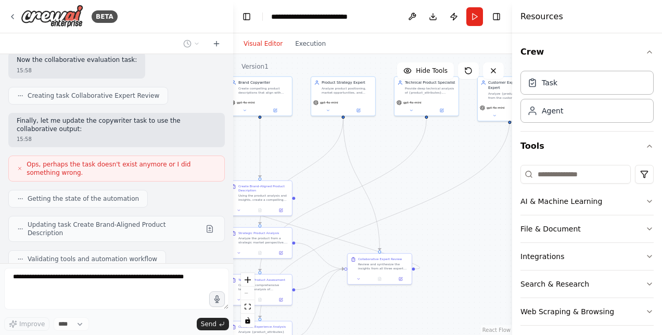
drag, startPoint x: 444, startPoint y: 236, endPoint x: 491, endPoint y: 221, distance: 49.4
click at [491, 221] on div ".deletable-edge-delete-btn { width: 20px; height: 20px; border: 0px solid #ffff…" at bounding box center [372, 194] width 279 height 281
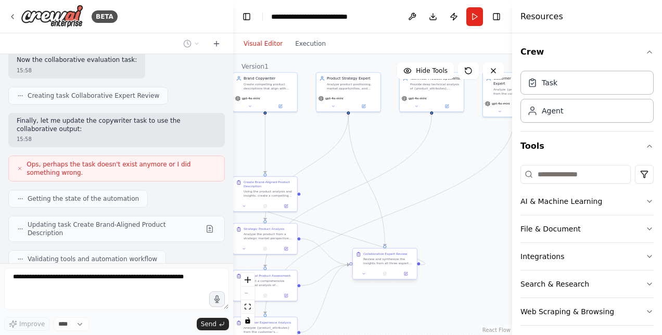
click at [384, 259] on div "Review and synthesize the insights from all three expert analyses (Strategic, T…" at bounding box center [389, 261] width 51 height 8
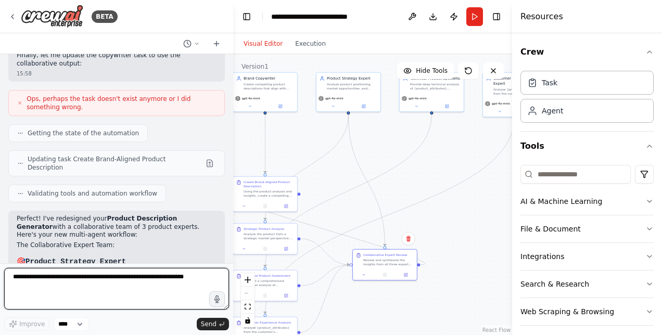
click at [145, 276] on textarea at bounding box center [116, 289] width 225 height 42
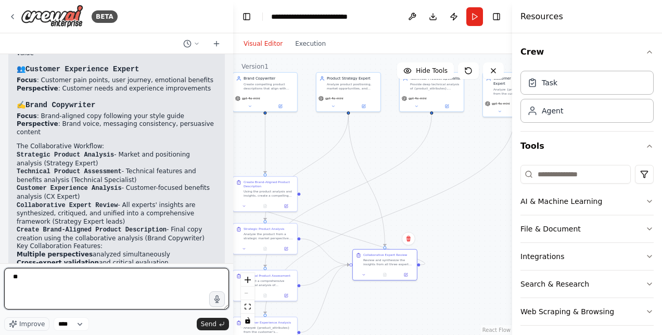
type textarea "*"
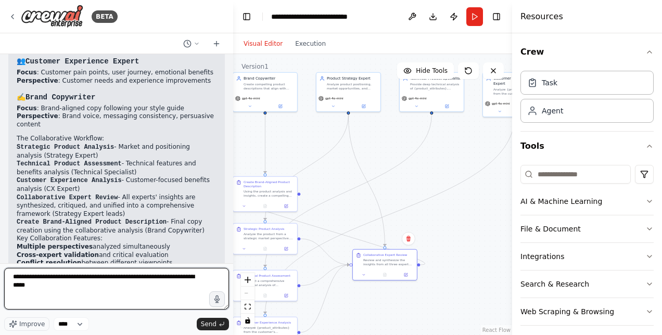
type textarea "**********"
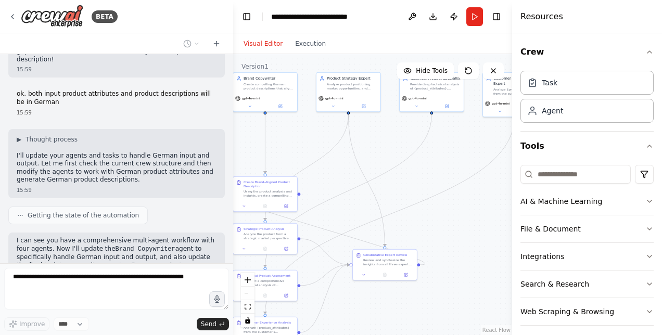
scroll to position [2375, 0]
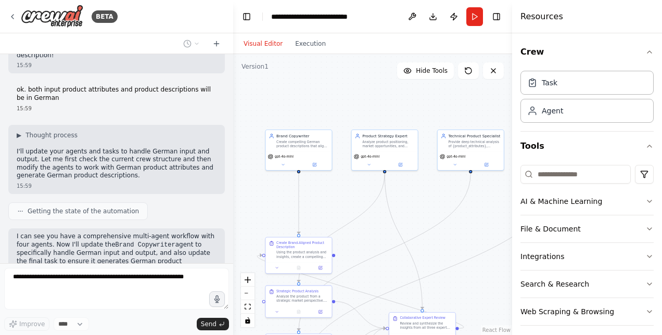
drag, startPoint x: 348, startPoint y: 173, endPoint x: 383, endPoint y: 234, distance: 70.2
click at [383, 234] on div ".deletable-edge-delete-btn { width: 20px; height: 20px; border: 0px solid #ffff…" at bounding box center [372, 194] width 279 height 281
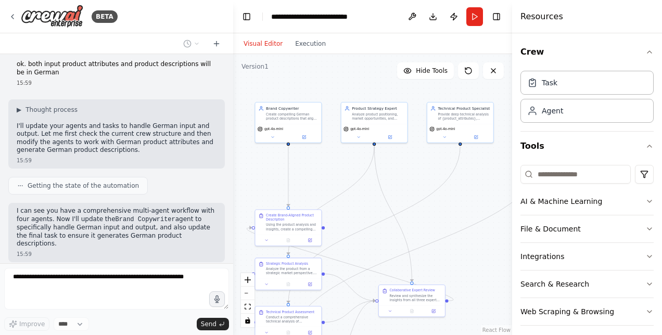
drag, startPoint x: 383, startPoint y: 234, endPoint x: 372, endPoint y: 202, distance: 33.6
click at [372, 202] on div ".deletable-edge-delete-btn { width: 20px; height: 20px; border: 0px solid #ffff…" at bounding box center [372, 194] width 279 height 281
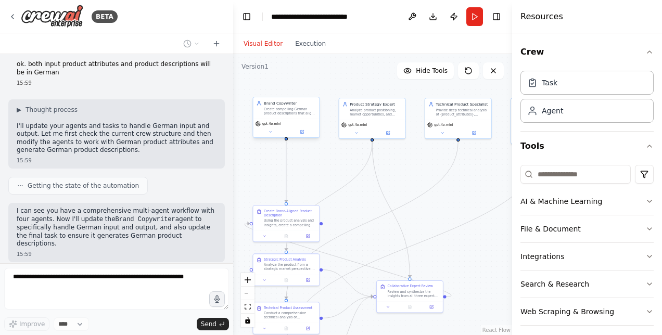
click at [268, 127] on div "gpt-4o-mini" at bounding box center [286, 128] width 66 height 19
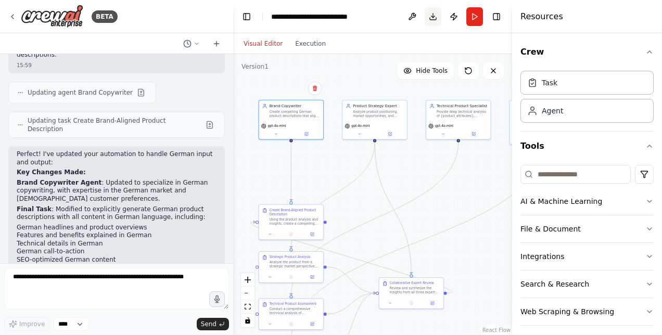
click at [430, 12] on button "Download" at bounding box center [433, 16] width 17 height 19
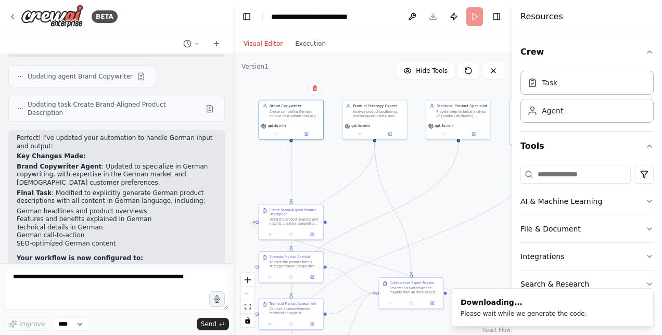
scroll to position [2613, 0]
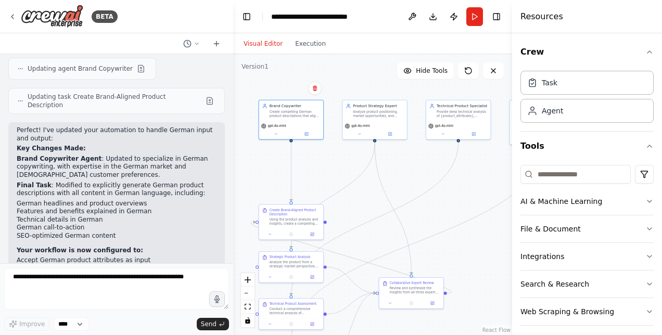
click at [322, 71] on div ".deletable-edge-delete-btn { width: 20px; height: 20px; border: 0px solid #ffff…" at bounding box center [372, 194] width 279 height 281
click at [415, 11] on button at bounding box center [412, 16] width 17 height 19
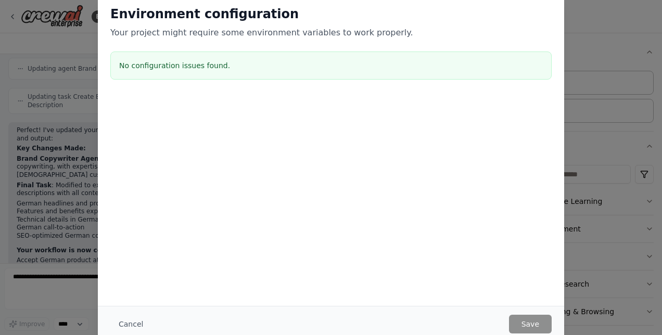
click at [54, 179] on div "Environment configuration Your project might require some environment variables…" at bounding box center [331, 167] width 662 height 335
click at [135, 321] on button "Cancel" at bounding box center [130, 324] width 41 height 19
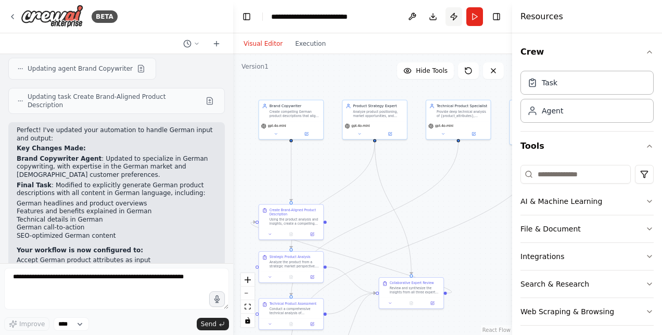
click at [456, 17] on button "Publish" at bounding box center [454, 16] width 17 height 19
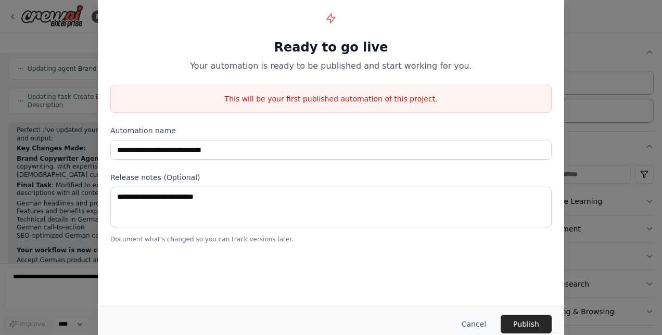
click at [42, 65] on div "**********" at bounding box center [331, 167] width 662 height 335
click at [474, 328] on button "Cancel" at bounding box center [474, 324] width 41 height 19
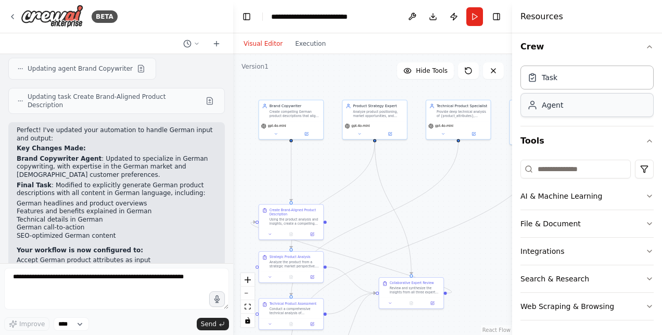
scroll to position [0, 0]
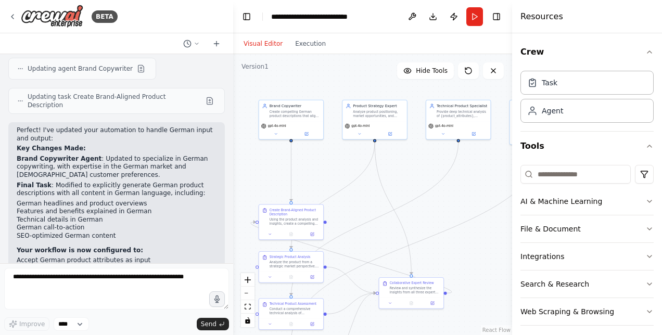
click at [358, 97] on div ".deletable-edge-delete-btn { width: 20px; height: 20px; border: 0px solid #ffff…" at bounding box center [372, 194] width 279 height 281
click at [494, 14] on button "Toggle Right Sidebar" at bounding box center [497, 16] width 15 height 15
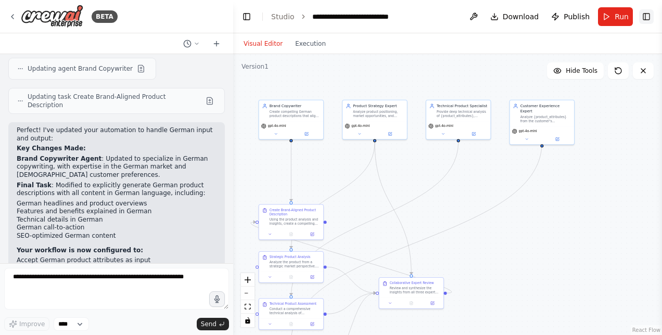
click at [643, 14] on button "Toggle Right Sidebar" at bounding box center [647, 16] width 15 height 15
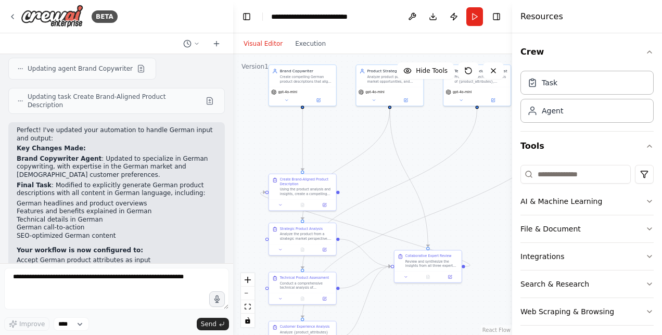
drag, startPoint x: 336, startPoint y: 220, endPoint x: 350, endPoint y: 185, distance: 37.8
click at [350, 185] on div ".deletable-edge-delete-btn { width: 20px; height: 20px; border: 0px solid #ffff…" at bounding box center [372, 194] width 279 height 281
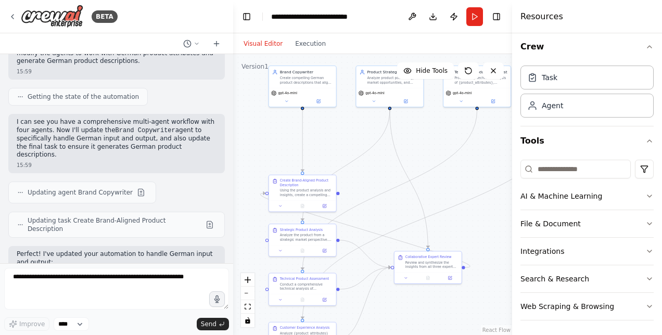
scroll to position [2490, 0]
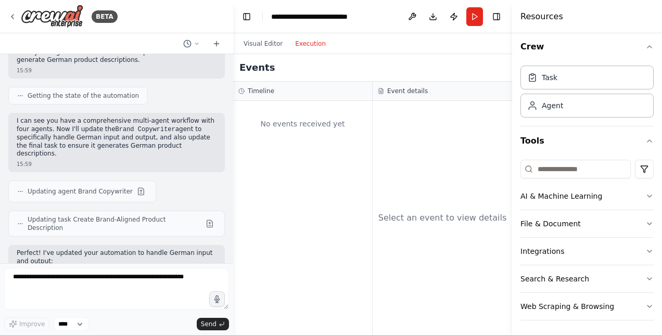
click at [310, 46] on button "Execution" at bounding box center [310, 43] width 43 height 12
click at [293, 117] on div "No events received yet" at bounding box center [303, 123] width 129 height 35
click at [279, 62] on div "Events" at bounding box center [372, 68] width 279 height 28
click at [282, 112] on div "No events received yet" at bounding box center [303, 123] width 129 height 35
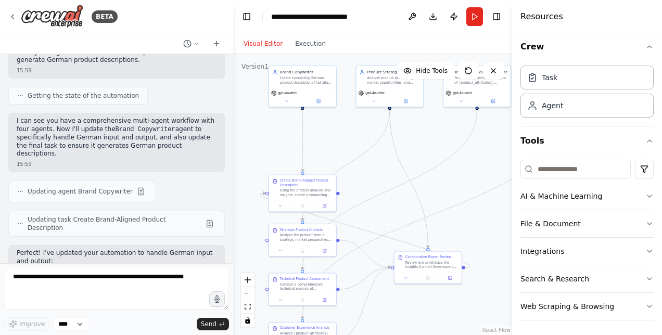
click at [279, 39] on button "Visual Editor" at bounding box center [263, 43] width 52 height 12
click at [330, 95] on div "gpt-4o-mini" at bounding box center [302, 96] width 67 height 19
click at [282, 96] on div "gpt-4o-mini" at bounding box center [302, 96] width 67 height 19
click at [295, 102] on button at bounding box center [286, 100] width 31 height 7
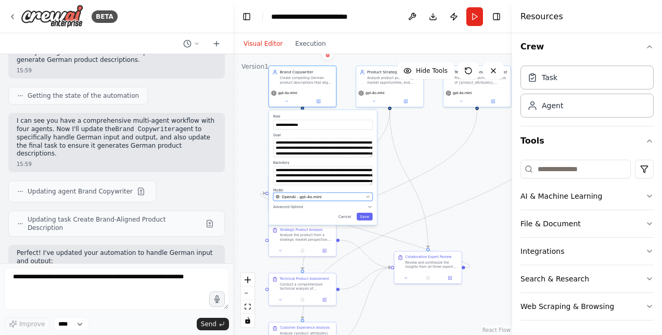
click at [291, 197] on span "OpenAI - gpt-4o-mini" at bounding box center [302, 196] width 40 height 5
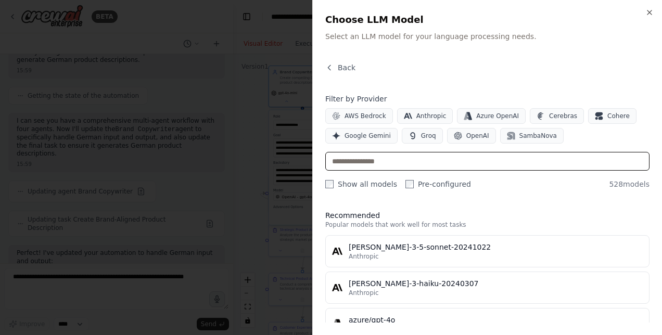
click at [449, 159] on input "text" at bounding box center [487, 161] width 324 height 19
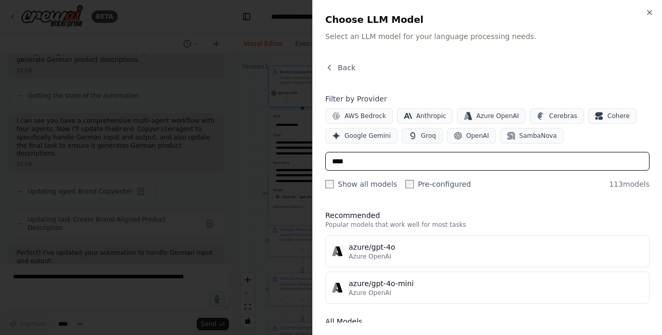
type input "*****"
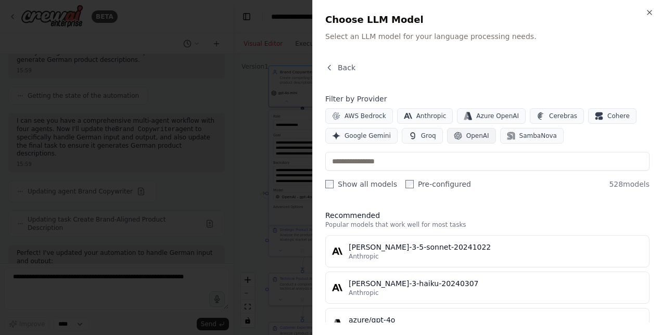
click at [457, 138] on button "OpenAI" at bounding box center [471, 136] width 49 height 16
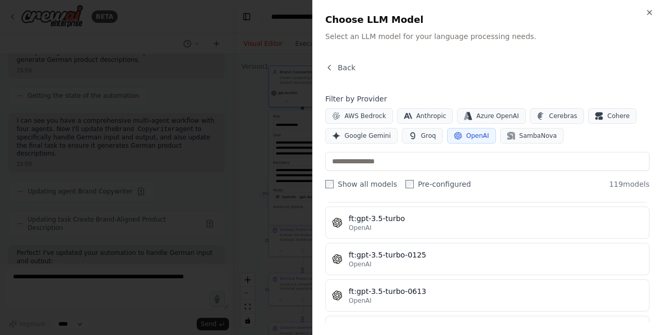
scroll to position [140, 0]
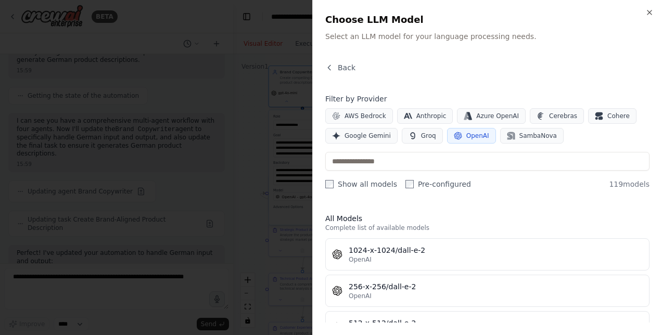
click at [292, 59] on div at bounding box center [331, 167] width 662 height 335
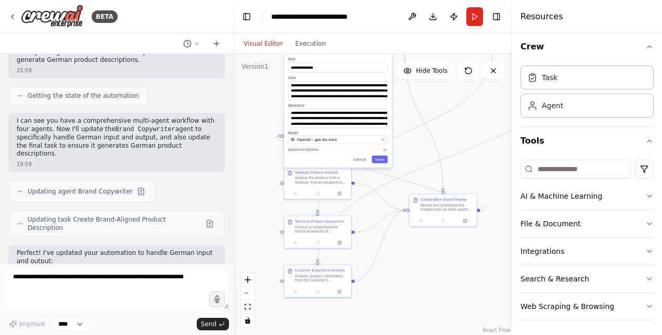
drag, startPoint x: 430, startPoint y: 174, endPoint x: 458, endPoint y: 97, distance: 81.7
click at [458, 97] on div "**********" at bounding box center [372, 194] width 279 height 281
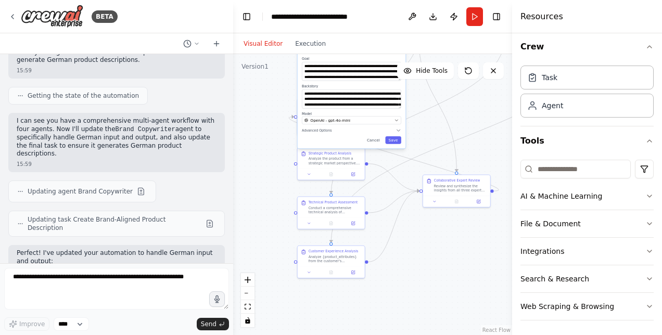
click at [458, 97] on div "**********" at bounding box center [372, 194] width 279 height 281
click at [376, 136] on button "Cancel" at bounding box center [373, 140] width 19 height 8
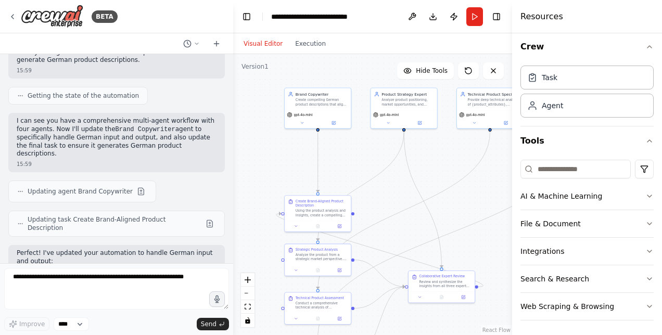
drag, startPoint x: 418, startPoint y: 103, endPoint x: 403, endPoint y: 223, distance: 121.3
click at [403, 223] on div ".deletable-edge-delete-btn { width: 20px; height: 20px; border: 0px solid #ffff…" at bounding box center [372, 194] width 279 height 281
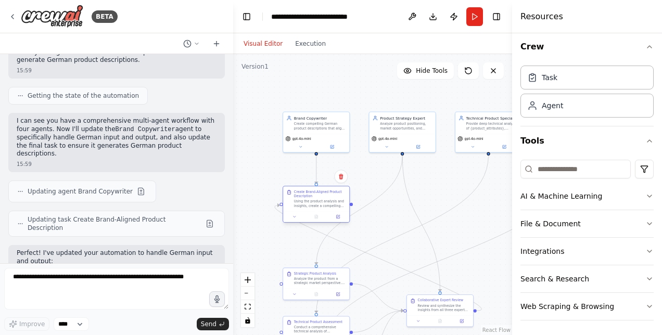
drag, startPoint x: 341, startPoint y: 232, endPoint x: 340, endPoint y: 192, distance: 39.6
click at [340, 192] on div "Create Brand-Aligned Product Description Using the product analysis and insight…" at bounding box center [320, 199] width 52 height 18
click at [389, 242] on icon "Edge from 3eb7a106-2895-4eed-8788-f2b5f3c72cc7 to acf74e9e-b10e-4676-8082-fd291…" at bounding box center [403, 235] width 172 height 158
drag, startPoint x: 389, startPoint y: 238, endPoint x: 384, endPoint y: 196, distance: 42.4
drag, startPoint x: 384, startPoint y: 196, endPoint x: 360, endPoint y: 178, distance: 29.8
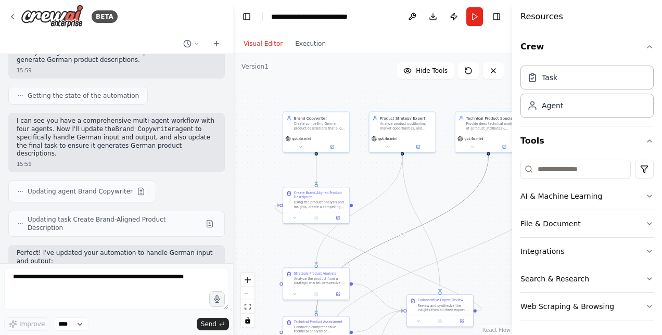
click at [360, 178] on div ".deletable-edge-delete-btn { width: 20px; height: 20px; border: 0px solid #ffff…" at bounding box center [372, 194] width 279 height 281
drag, startPoint x: 374, startPoint y: 203, endPoint x: 354, endPoint y: 167, distance: 41.5
click at [354, 167] on div ".deletable-edge-delete-btn { width: 20px; height: 20px; border: 0px solid #ffff…" at bounding box center [372, 194] width 279 height 281
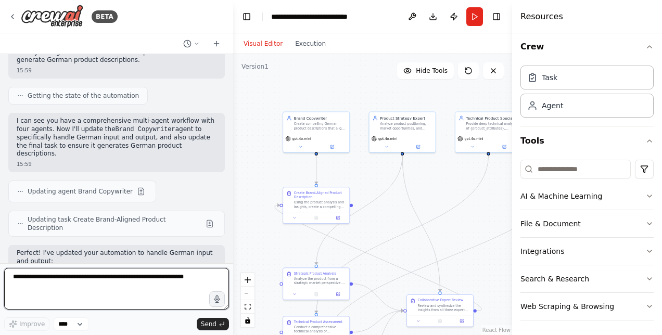
click at [89, 280] on textarea at bounding box center [116, 289] width 225 height 42
type textarea "**********"
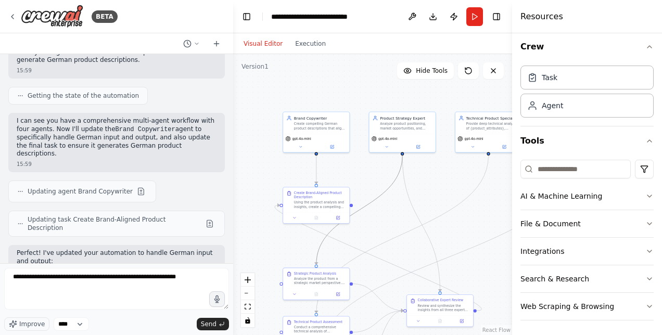
click at [382, 192] on icon "Edge from 5d68967f-d279-4063-b40c-2bf6b0e02dc4 to 47673507-f60d-47e5-9d2f-bbe7d…" at bounding box center [360, 210] width 86 height 109
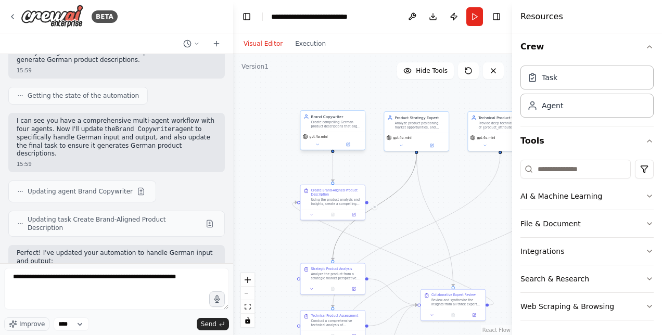
click at [346, 111] on div "Brand Copywriter Create compelling German product descriptions that align with …" at bounding box center [333, 130] width 66 height 40
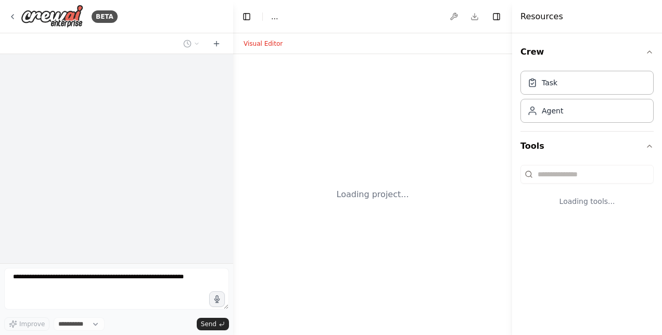
select select "****"
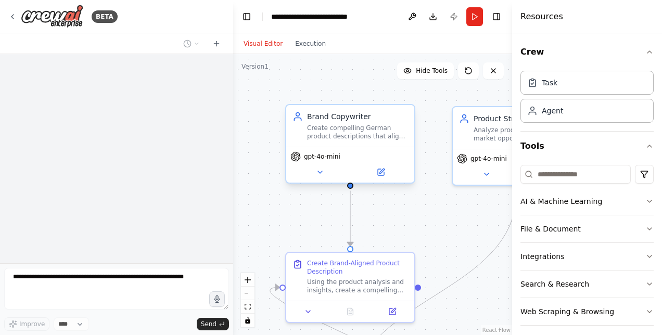
click at [304, 148] on div "gpt-4o-mini" at bounding box center [350, 165] width 128 height 36
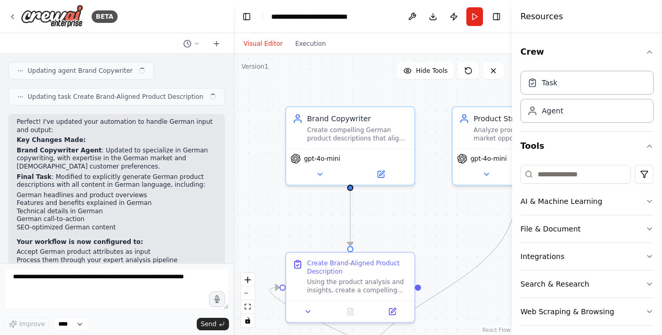
click at [358, 225] on div ".deletable-edge-delete-btn { width: 20px; height: 20px; border: 0px solid #ffff…" at bounding box center [372, 194] width 279 height 281
click at [350, 225] on icon "Edge from e04d6b8e-7fda-460d-b810-799c52d7fc66 to 85b19d08-b955-4f99-9e75-1844d…" at bounding box center [350, 218] width 0 height 55
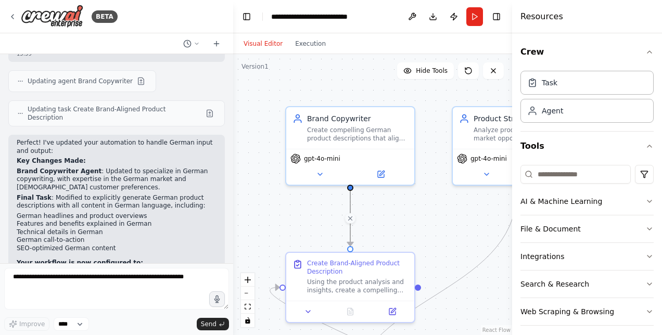
scroll to position [2613, 0]
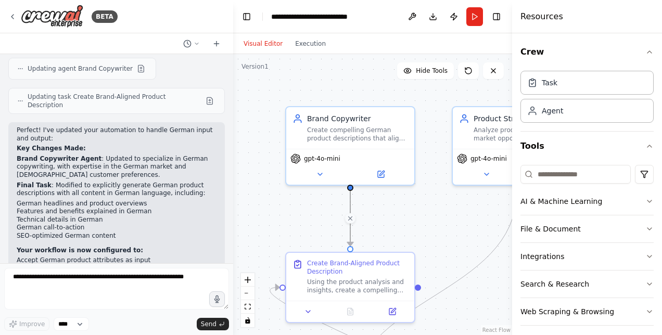
drag, startPoint x: 350, startPoint y: 225, endPoint x: 324, endPoint y: 228, distance: 26.2
click at [324, 228] on div ".deletable-edge-delete-btn { width: 20px; height: 20px; border: 0px solid #ffff…" at bounding box center [372, 194] width 279 height 281
click at [352, 249] on div at bounding box center [350, 247] width 6 height 6
click at [329, 243] on div ".deletable-edge-delete-btn { width: 20px; height: 20px; border: 0px solid #ffff…" at bounding box center [372, 194] width 279 height 281
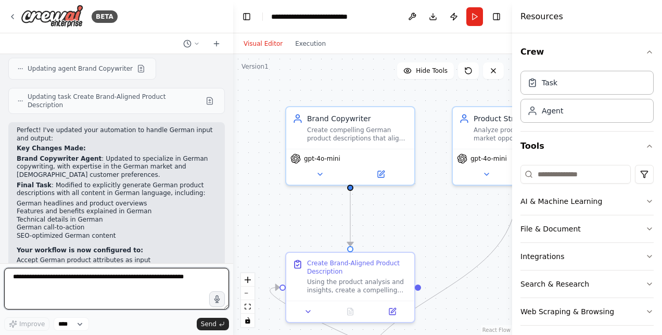
click at [61, 293] on textarea at bounding box center [116, 289] width 225 height 42
type textarea "**********"
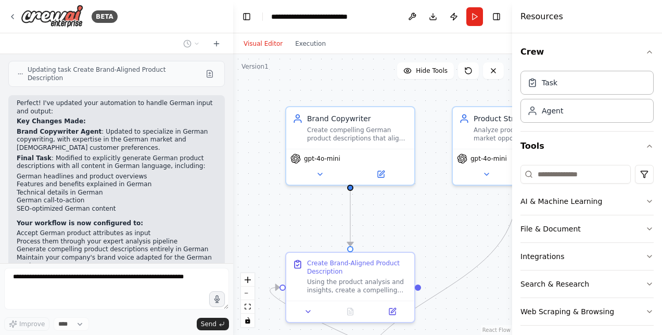
scroll to position [2675, 0]
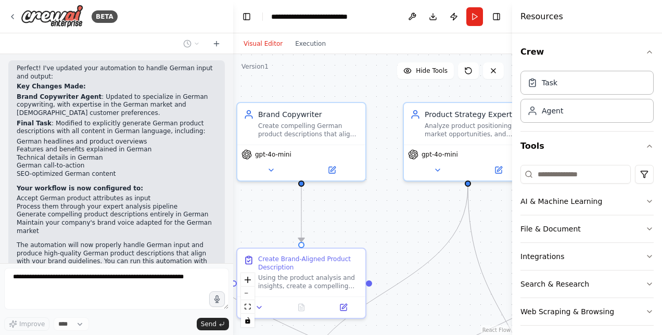
drag, startPoint x: 470, startPoint y: 211, endPoint x: 435, endPoint y: 207, distance: 35.1
click at [435, 207] on div ".deletable-edge-delete-btn { width: 20px; height: 20px; border: 0px solid #ffff…" at bounding box center [372, 194] width 279 height 281
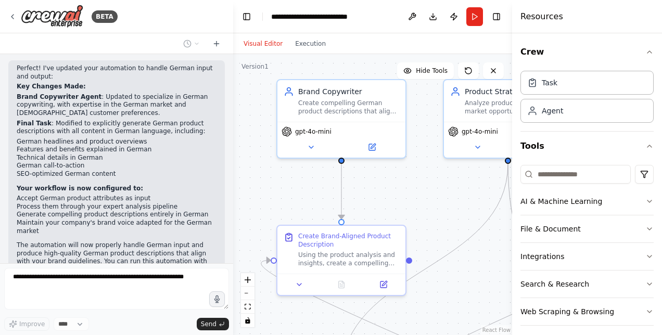
drag, startPoint x: 432, startPoint y: 216, endPoint x: 459, endPoint y: 193, distance: 34.7
click at [459, 193] on div ".deletable-edge-delete-btn { width: 20px; height: 20px; border: 0px solid #ffff…" at bounding box center [372, 194] width 279 height 281
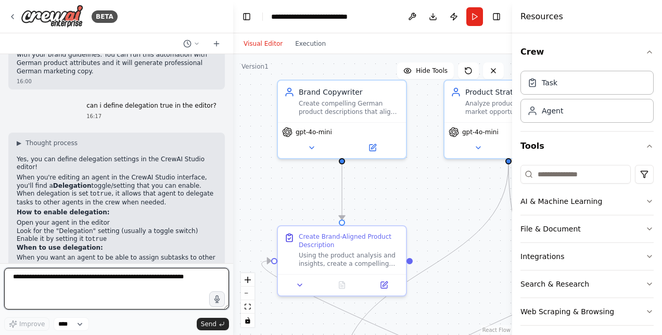
scroll to position [2890, 0]
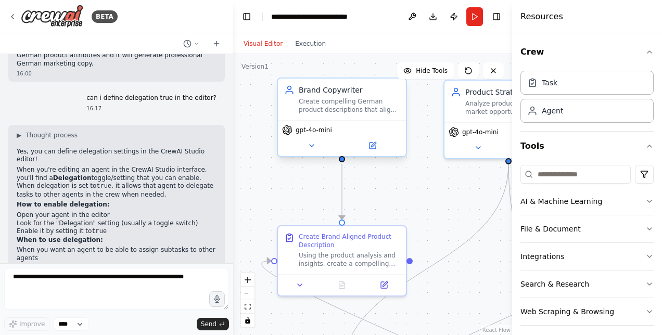
click at [315, 112] on div "Create compelling German product descriptions that align with {company_name}'s …" at bounding box center [349, 105] width 101 height 17
click at [337, 111] on div "Create compelling German product descriptions that align with {company_name}'s …" at bounding box center [349, 105] width 101 height 17
click at [369, 146] on icon at bounding box center [373, 146] width 8 height 8
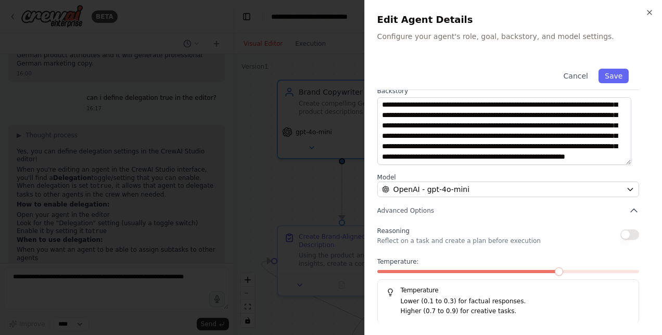
scroll to position [32, 0]
click at [445, 307] on p "Higher (0.7 to 0.9) for creative tasks." at bounding box center [516, 312] width 230 height 10
click at [411, 286] on h5 "Temperature" at bounding box center [508, 290] width 244 height 8
click at [399, 210] on span "Advanced Options" at bounding box center [406, 211] width 57 height 8
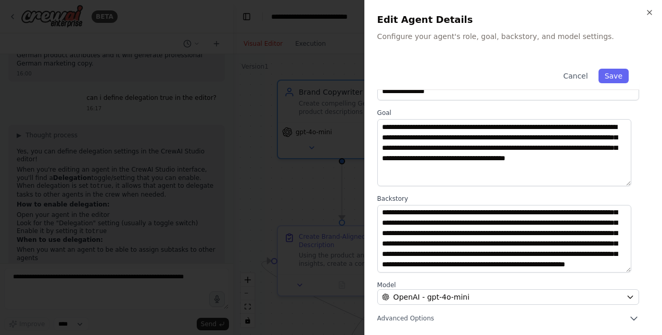
scroll to position [42, 0]
click at [402, 324] on div "**********" at bounding box center [514, 167] width 298 height 335
click at [401, 318] on span "Advanced Options" at bounding box center [406, 319] width 57 height 8
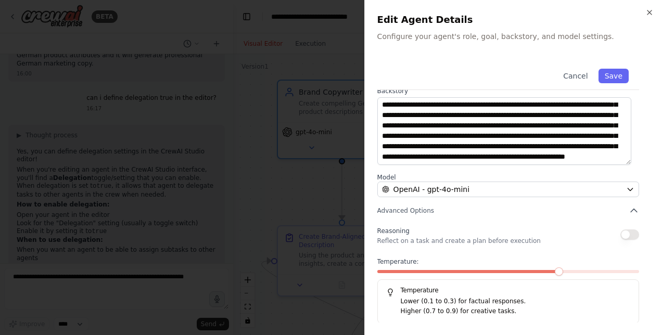
click at [621, 233] on button "button" at bounding box center [630, 235] width 19 height 10
click at [375, 231] on div "**********" at bounding box center [514, 167] width 298 height 335
click at [108, 225] on div at bounding box center [331, 167] width 662 height 335
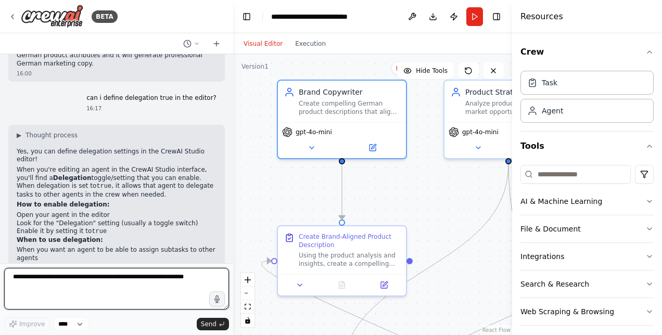
click at [96, 271] on textarea at bounding box center [116, 289] width 225 height 42
click at [95, 275] on textarea at bounding box center [116, 289] width 225 height 42
type textarea "**********"
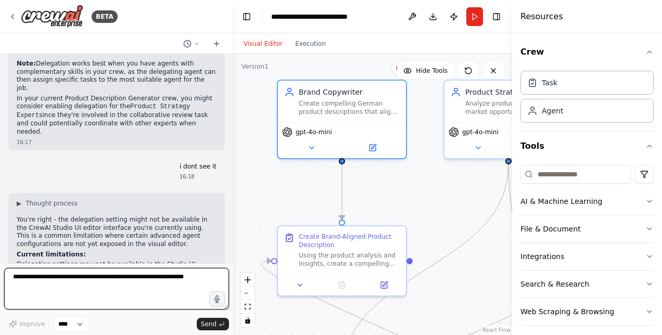
scroll to position [3178, 0]
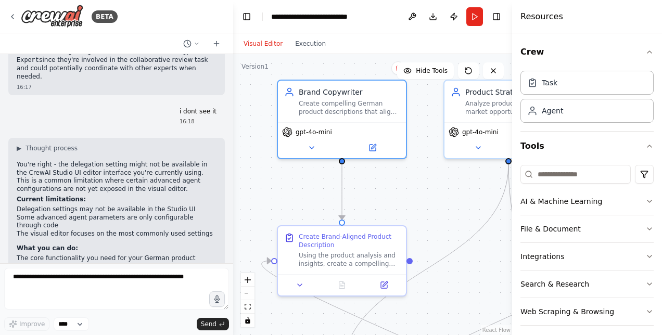
click at [281, 189] on div ".deletable-edge-delete-btn { width: 20px; height: 20px; border: 0px solid #ffff…" at bounding box center [372, 194] width 279 height 281
click at [409, 11] on button at bounding box center [412, 16] width 17 height 19
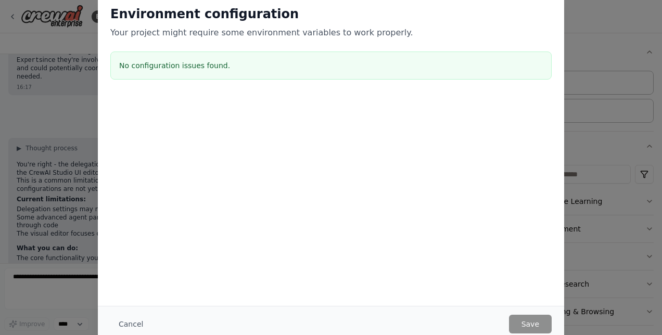
click at [406, 31] on p "Your project might require some environment variables to work properly." at bounding box center [331, 33] width 442 height 12
click at [135, 324] on button "Cancel" at bounding box center [130, 324] width 41 height 19
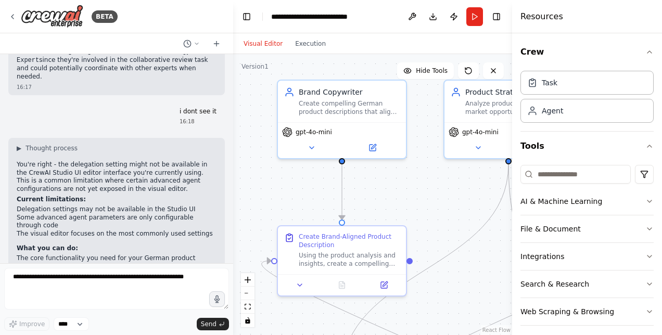
click at [252, 202] on div ".deletable-edge-delete-btn { width: 20px; height: 20px; border: 0px solid #ffff…" at bounding box center [372, 194] width 279 height 281
click at [277, 192] on div ".deletable-edge-delete-btn { width: 20px; height: 20px; border: 0px solid #ffff…" at bounding box center [372, 194] width 279 height 281
click at [321, 131] on span "gpt-4o-mini" at bounding box center [314, 130] width 36 height 8
click at [301, 168] on div ".deletable-edge-delete-btn { width: 20px; height: 20px; border: 0px solid #ffff…" at bounding box center [372, 194] width 279 height 281
click at [541, 252] on button "Integrations" at bounding box center [587, 256] width 133 height 27
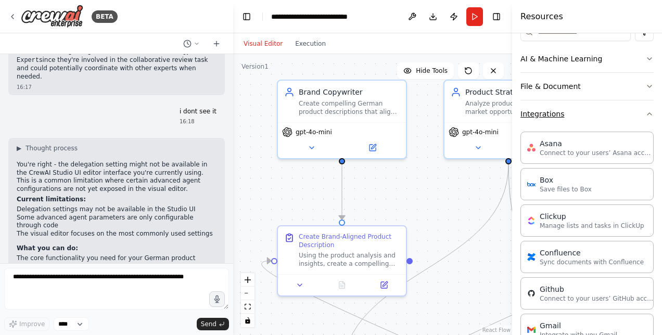
scroll to position [142, 0]
click at [541, 119] on button "Integrations" at bounding box center [587, 115] width 133 height 27
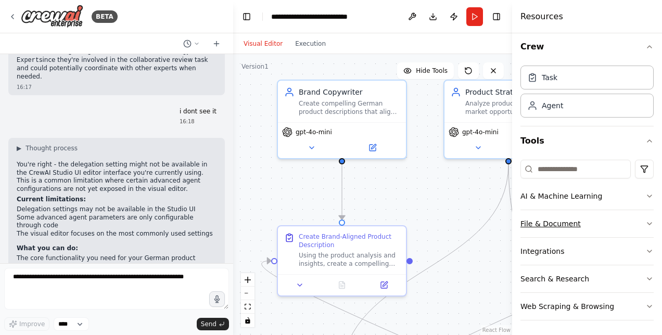
click at [555, 228] on button "File & Document" at bounding box center [587, 223] width 133 height 27
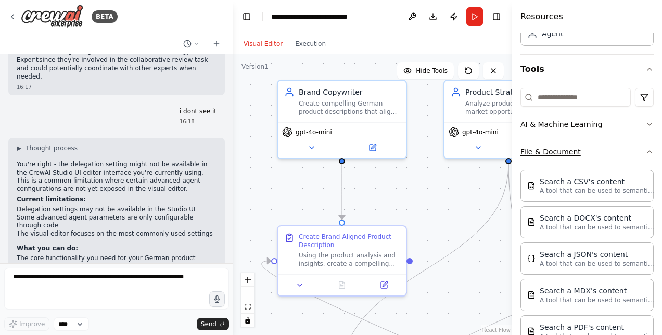
click at [541, 157] on button "File & Document" at bounding box center [587, 152] width 133 height 27
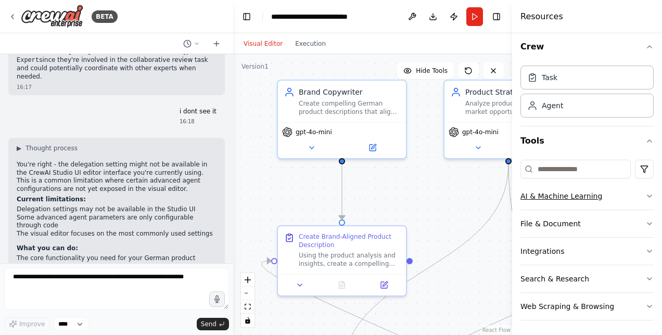
click at [544, 200] on button "AI & Machine Learning" at bounding box center [587, 196] width 133 height 27
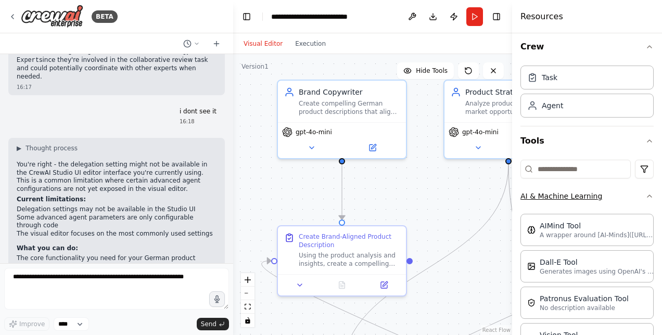
scroll to position [158, 0]
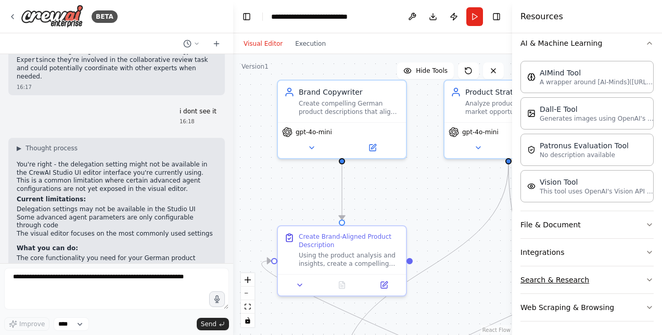
click at [543, 267] on button "Search & Research" at bounding box center [587, 280] width 133 height 27
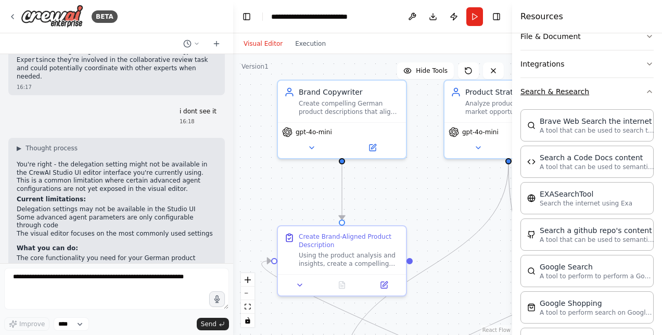
scroll to position [347, 0]
click at [553, 122] on div "Brave Web Search the internet" at bounding box center [597, 120] width 115 height 10
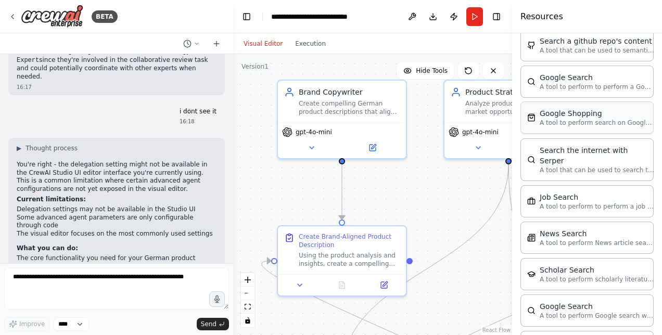
scroll to position [538, 0]
click at [588, 120] on p "A tool to perform search on Google shopping with a search_query." at bounding box center [597, 121] width 115 height 8
click at [565, 71] on div "Google Search" at bounding box center [597, 75] width 115 height 10
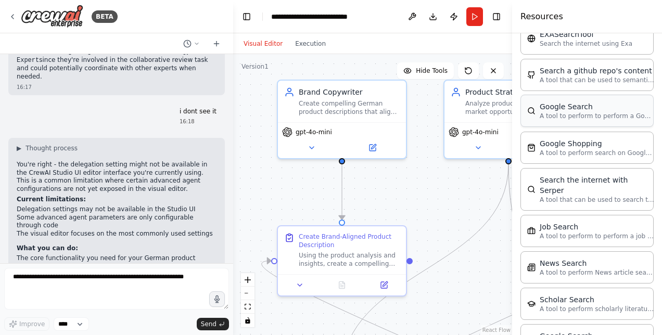
scroll to position [682, 0]
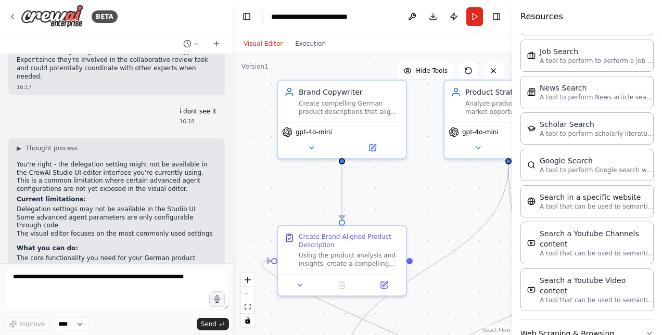
click at [465, 191] on div ".deletable-edge-delete-btn { width: 20px; height: 20px; border: 0px solid #ffff…" at bounding box center [372, 194] width 279 height 281
click at [572, 320] on button "Web Scraping & Browsing" at bounding box center [587, 333] width 133 height 27
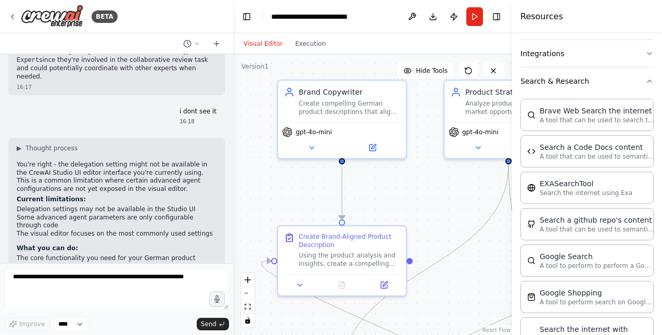
scroll to position [357, 0]
click at [565, 255] on div "Google Search" at bounding box center [597, 256] width 115 height 10
click at [495, 230] on div ".deletable-edge-delete-btn { width: 20px; height: 20px; border: 0px solid #ffff…" at bounding box center [372, 194] width 279 height 281
